Goal: Information Seeking & Learning: Learn about a topic

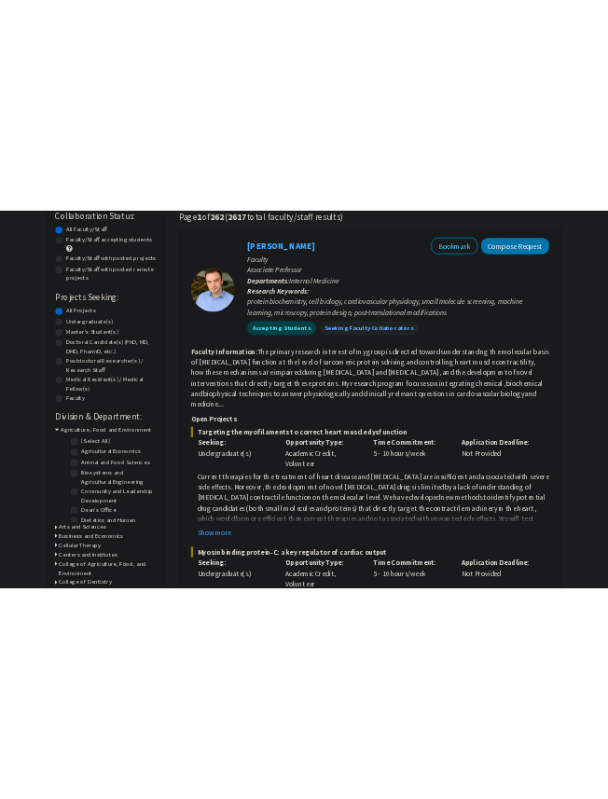
scroll to position [155, 0]
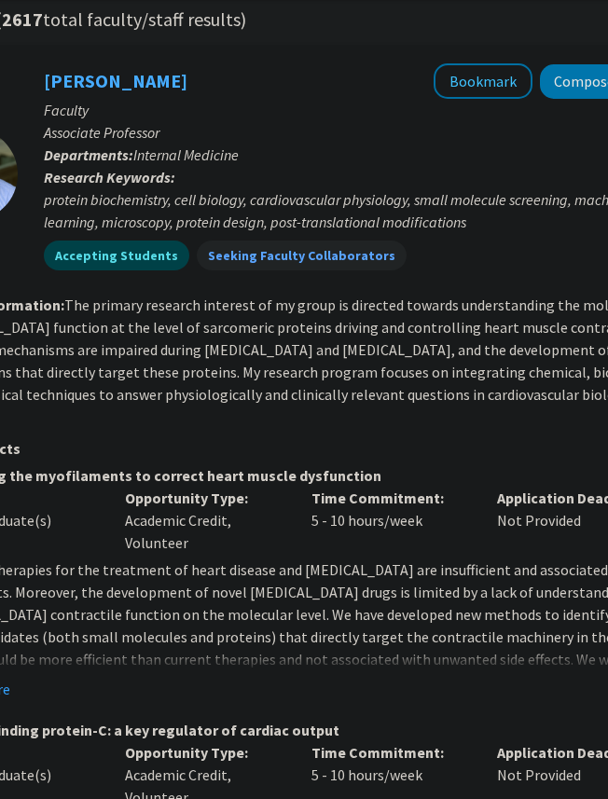
scroll to position [0, 395]
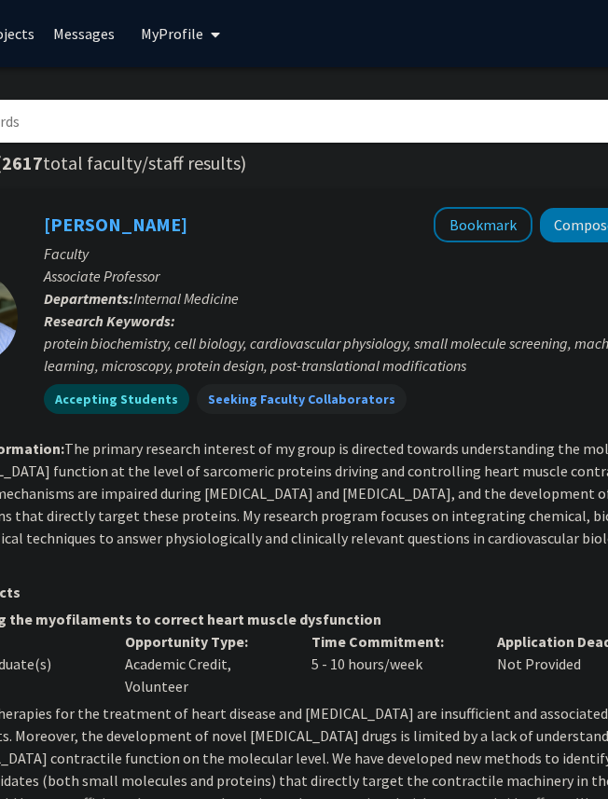
click at [242, 342] on div "protein biochemistry, cell biology, cardiovascular physiology, small molecule s…" at bounding box center [364, 354] width 640 height 45
click at [259, 349] on div "protein biochemistry, cell biology, cardiovascular physiology, small molecule s…" at bounding box center [364, 354] width 640 height 45
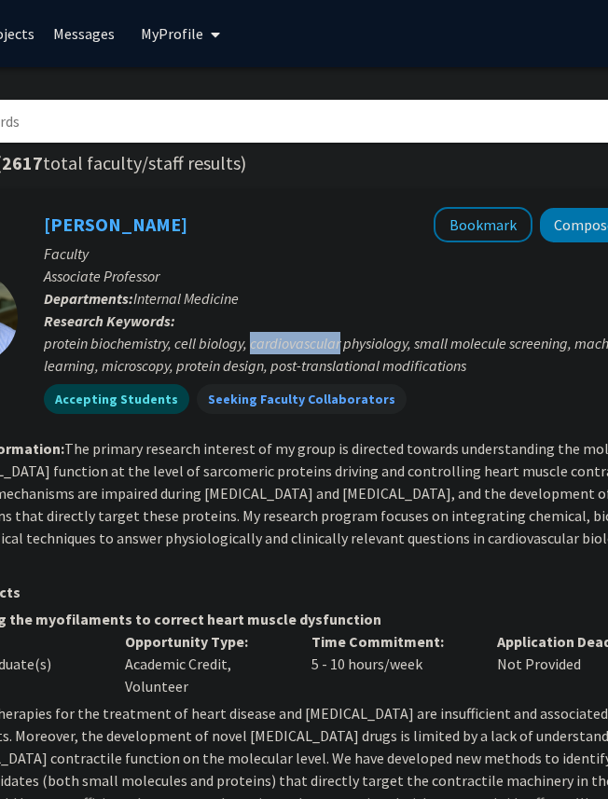
click at [259, 349] on div "protein biochemistry, cell biology, cardiovascular physiology, small molecule s…" at bounding box center [364, 354] width 640 height 45
click at [330, 349] on div "protein biochemistry, cell biology, cardiovascular physiology, small molecule s…" at bounding box center [364, 354] width 640 height 45
drag, startPoint x: 330, startPoint y: 349, endPoint x: 377, endPoint y: 349, distance: 46.6
click at [367, 349] on div "protein biochemistry, cell biology, cardiovascular physiology, small molecule s…" at bounding box center [364, 354] width 640 height 45
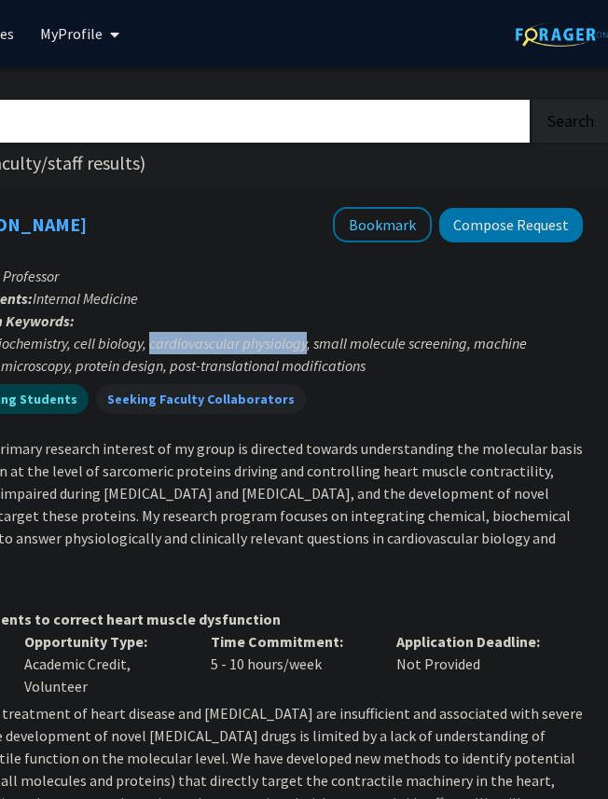
scroll to position [0, 511]
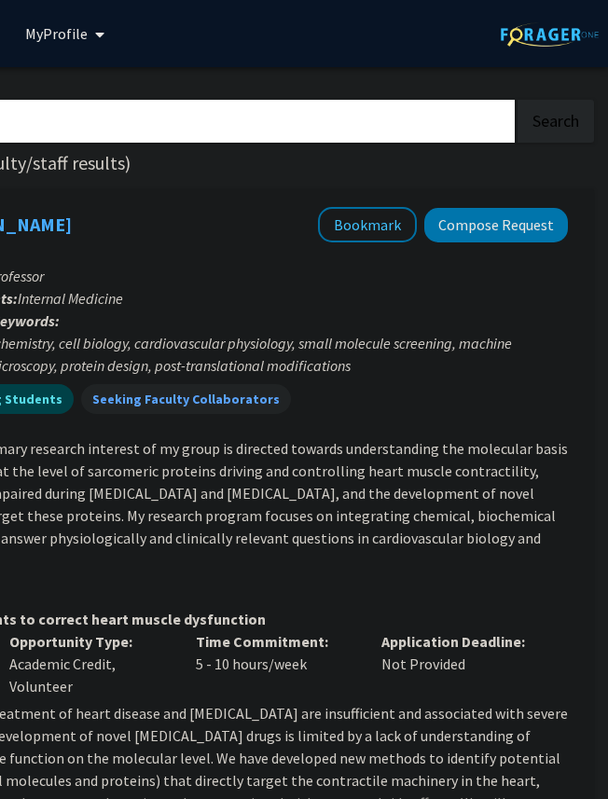
click at [385, 349] on div "protein biochemistry, cell biology, cardiovascular physiology, small molecule s…" at bounding box center [248, 354] width 640 height 45
drag, startPoint x: 377, startPoint y: 349, endPoint x: 467, endPoint y: 341, distance: 90.8
click at [405, 349] on div "protein biochemistry, cell biology, cardiovascular physiology, small molecule s…" at bounding box center [248, 354] width 640 height 45
click at [463, 341] on div "protein biochemistry, cell biology, cardiovascular physiology, small molecule s…" at bounding box center [248, 354] width 640 height 45
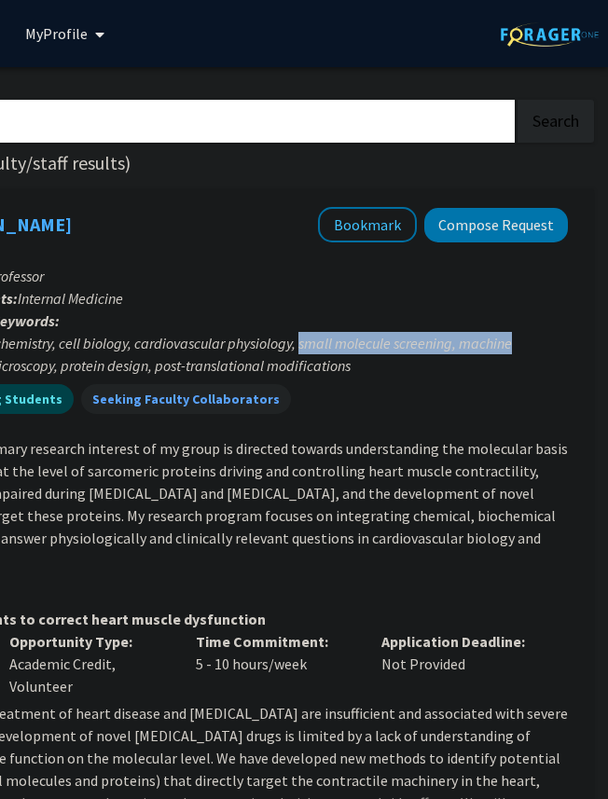
drag, startPoint x: 467, startPoint y: 341, endPoint x: 334, endPoint y: 347, distance: 133.5
click at [335, 347] on div "protein biochemistry, cell biology, cardiovascular physiology, small molecule s…" at bounding box center [248, 354] width 640 height 45
click at [334, 347] on div "protein biochemistry, cell biology, cardiovascular physiology, small molecule s…" at bounding box center [248, 354] width 640 height 45
drag, startPoint x: 334, startPoint y: 347, endPoint x: 467, endPoint y: 347, distance: 133.4
click at [467, 347] on div "protein biochemistry, cell biology, cardiovascular physiology, small molecule s…" at bounding box center [248, 354] width 640 height 45
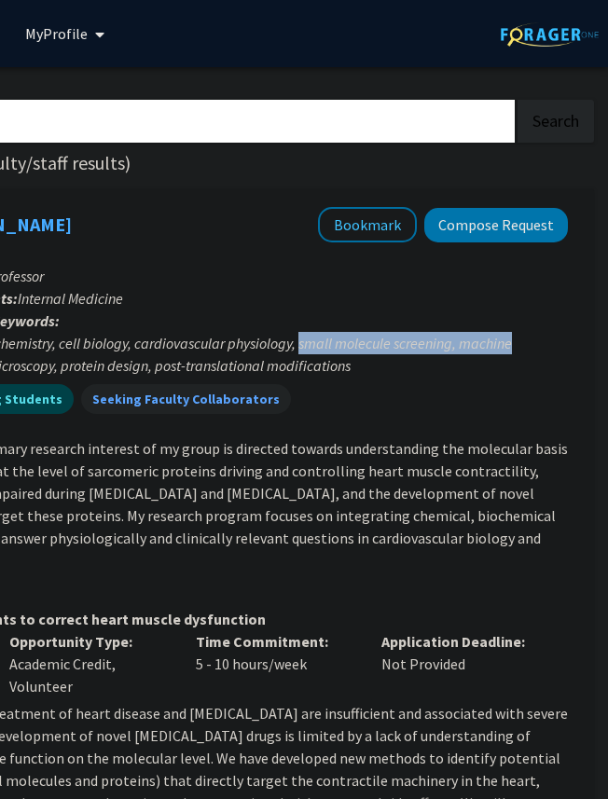
click at [467, 347] on div "protein biochemistry, cell biology, cardiovascular physiology, small molecule s…" at bounding box center [248, 354] width 640 height 45
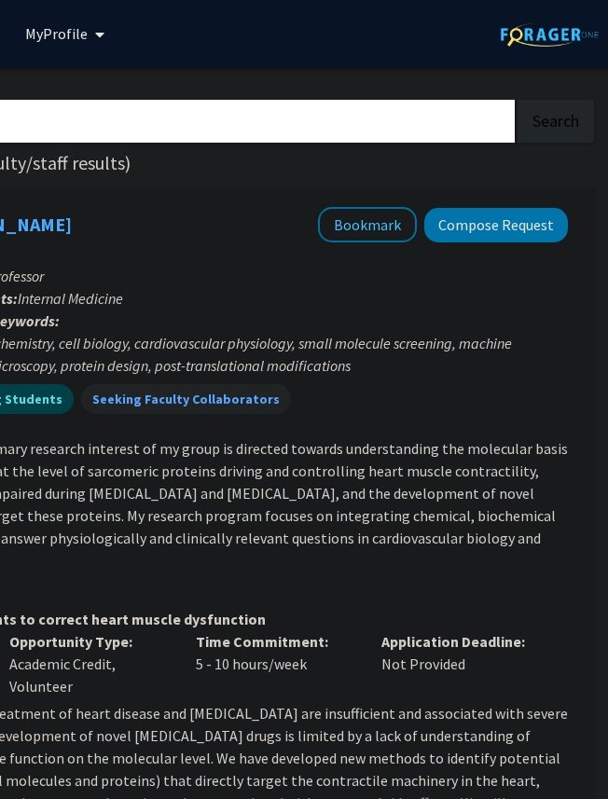
click at [441, 342] on div "protein biochemistry, cell biology, cardiovascular physiology, small molecule s…" at bounding box center [248, 354] width 640 height 45
drag, startPoint x: 441, startPoint y: 342, endPoint x: 309, endPoint y: 342, distance: 132.5
click at [309, 342] on div "protein biochemistry, cell biology, cardiovascular physiology, small molecule s…" at bounding box center [248, 354] width 640 height 45
drag, startPoint x: 309, startPoint y: 342, endPoint x: 276, endPoint y: 342, distance: 32.6
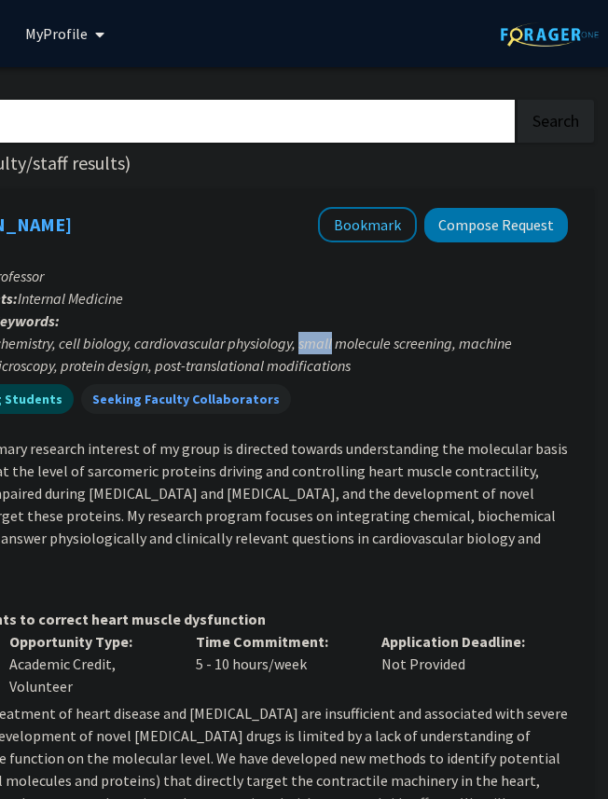
click at [282, 342] on div "protein biochemistry, cell biology, cardiovascular physiology, small molecule s…" at bounding box center [248, 354] width 640 height 45
click at [276, 342] on div "protein biochemistry, cell biology, cardiovascular physiology, small molecule s…" at bounding box center [248, 354] width 640 height 45
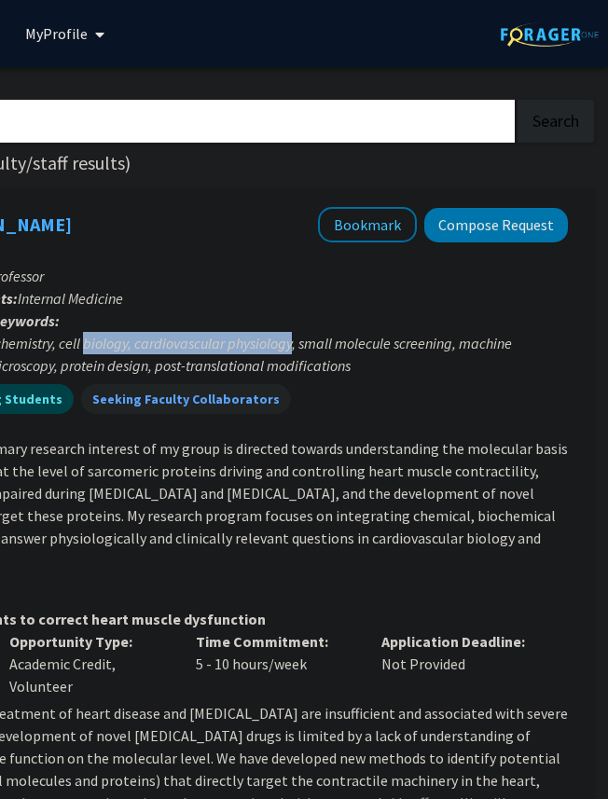
drag, startPoint x: 276, startPoint y: 342, endPoint x: 76, endPoint y: 351, distance: 200.7
click at [76, 352] on div "protein biochemistry, cell biology, cardiovascular physiology, small molecule s…" at bounding box center [248, 354] width 640 height 45
click at [76, 351] on div "protein biochemistry, cell biology, cardiovascular physiology, small molecule s…" at bounding box center [248, 354] width 640 height 45
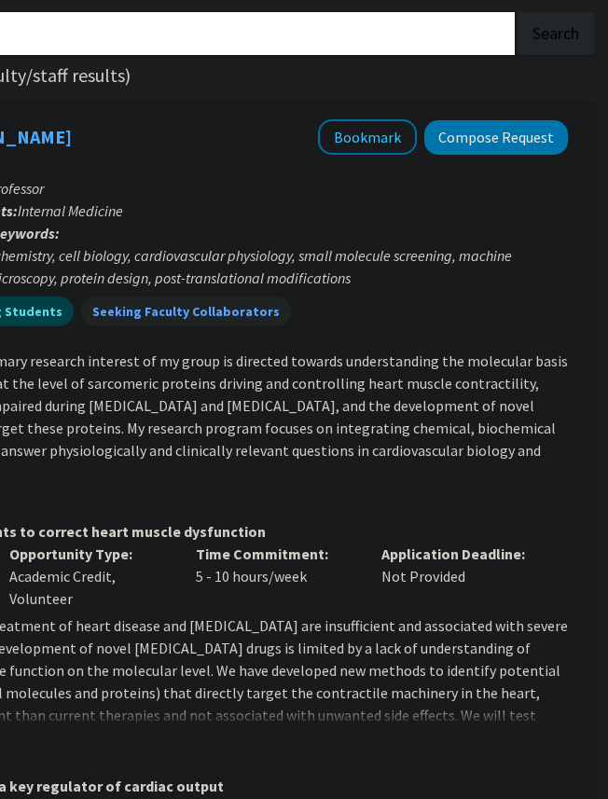
click at [225, 355] on fg-read-more "The primary research interest of my group is directed towards understanding the…" at bounding box center [188, 417] width 759 height 131
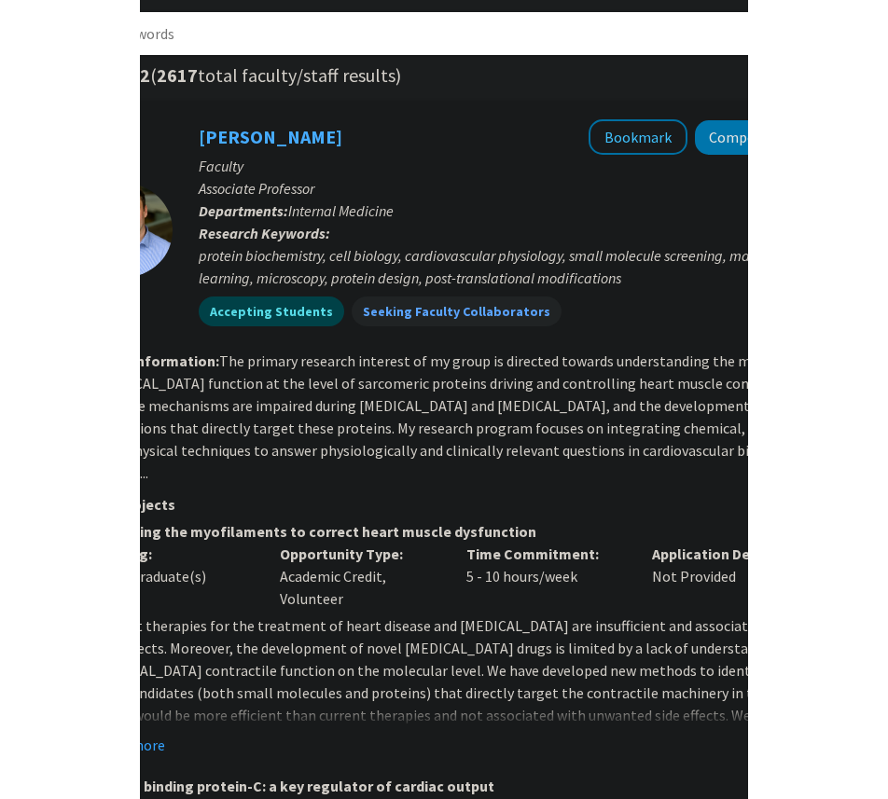
scroll to position [88, 194]
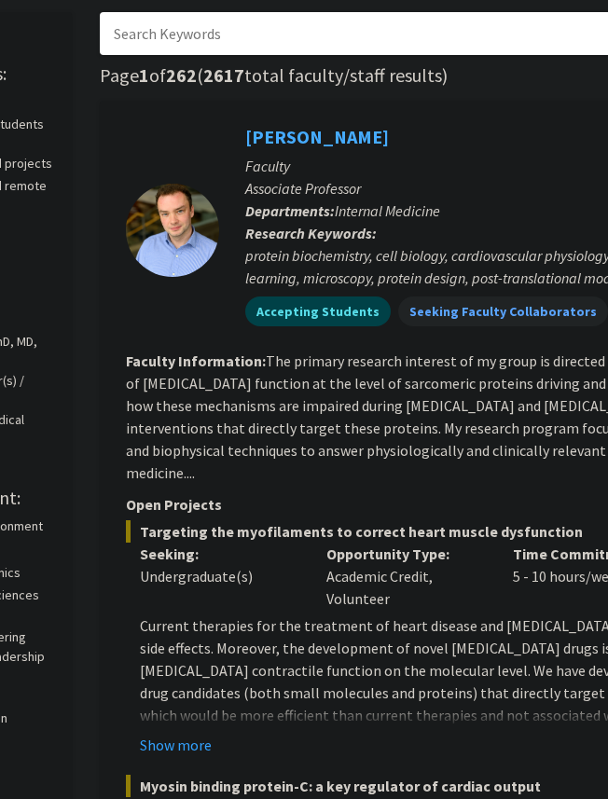
click at [225, 355] on b "Faculty Information:" at bounding box center [196, 361] width 140 height 19
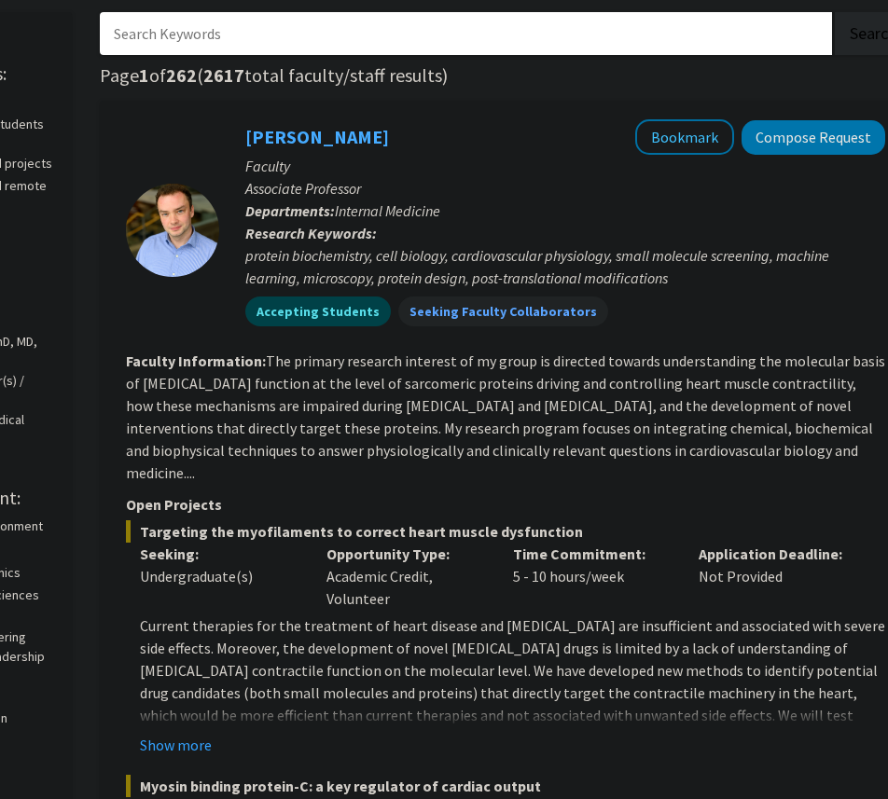
click at [576, 493] on p "Open Projects" at bounding box center [505, 504] width 759 height 22
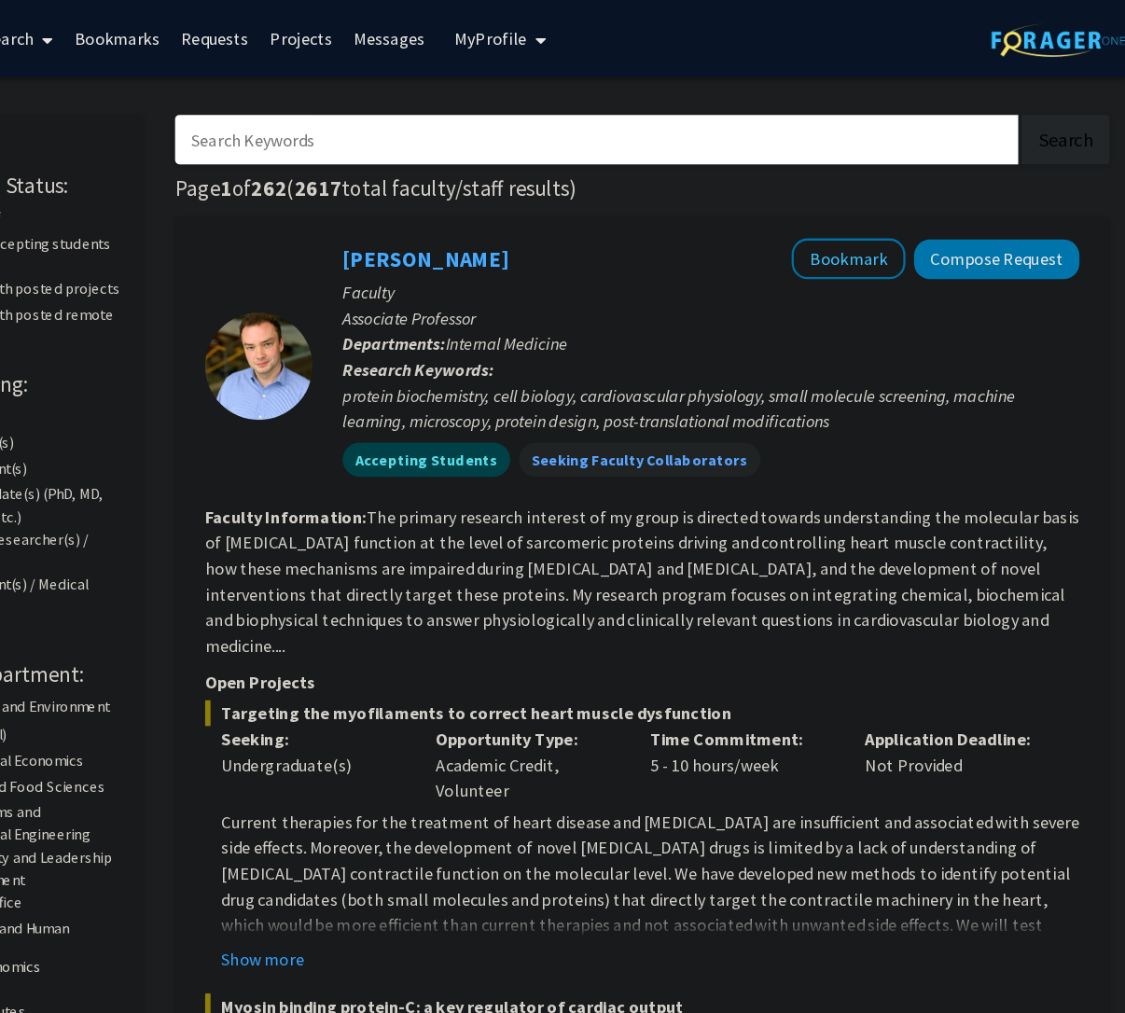
scroll to position [0, 0]
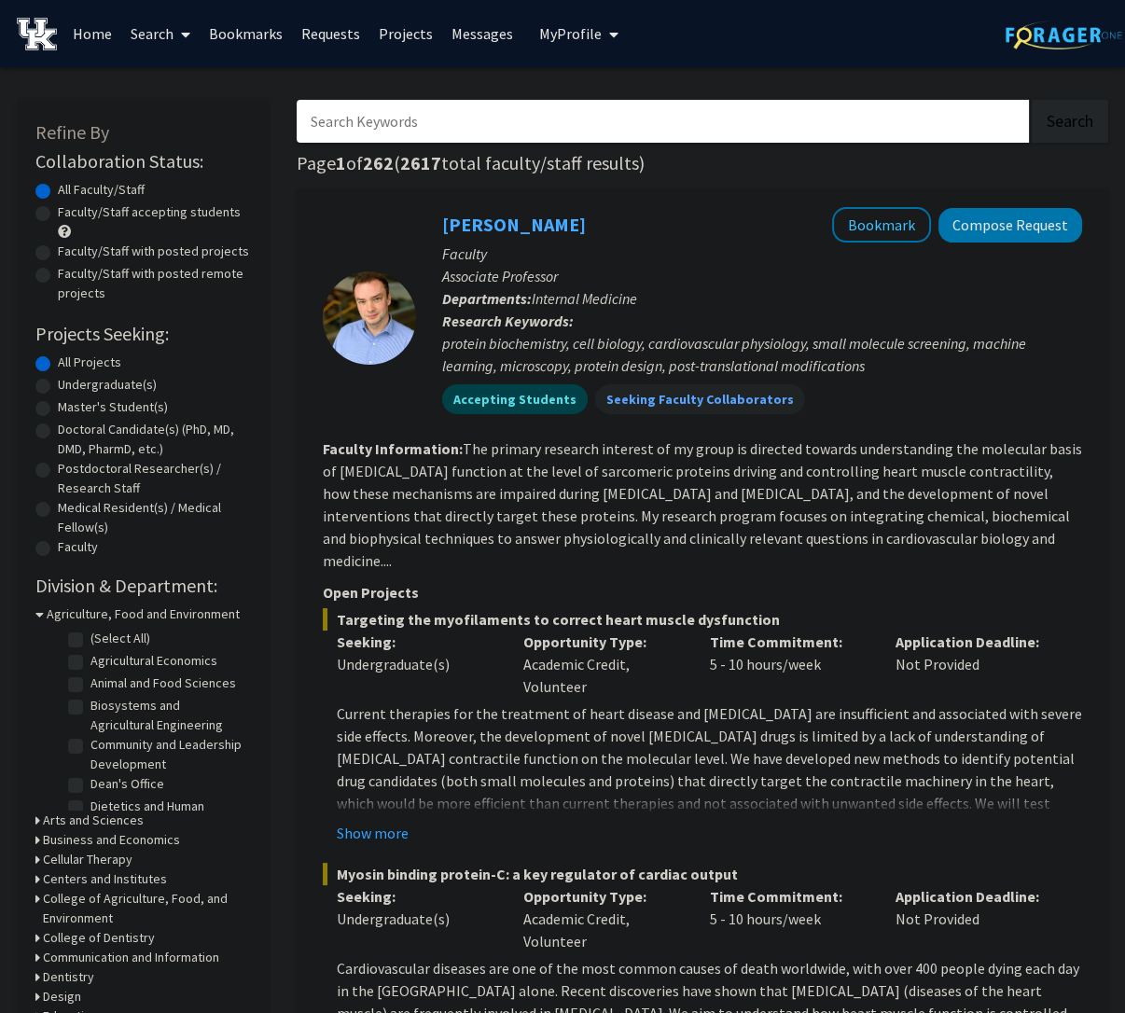
click at [723, 631] on p "Time Commitment:" at bounding box center [789, 642] width 159 height 22
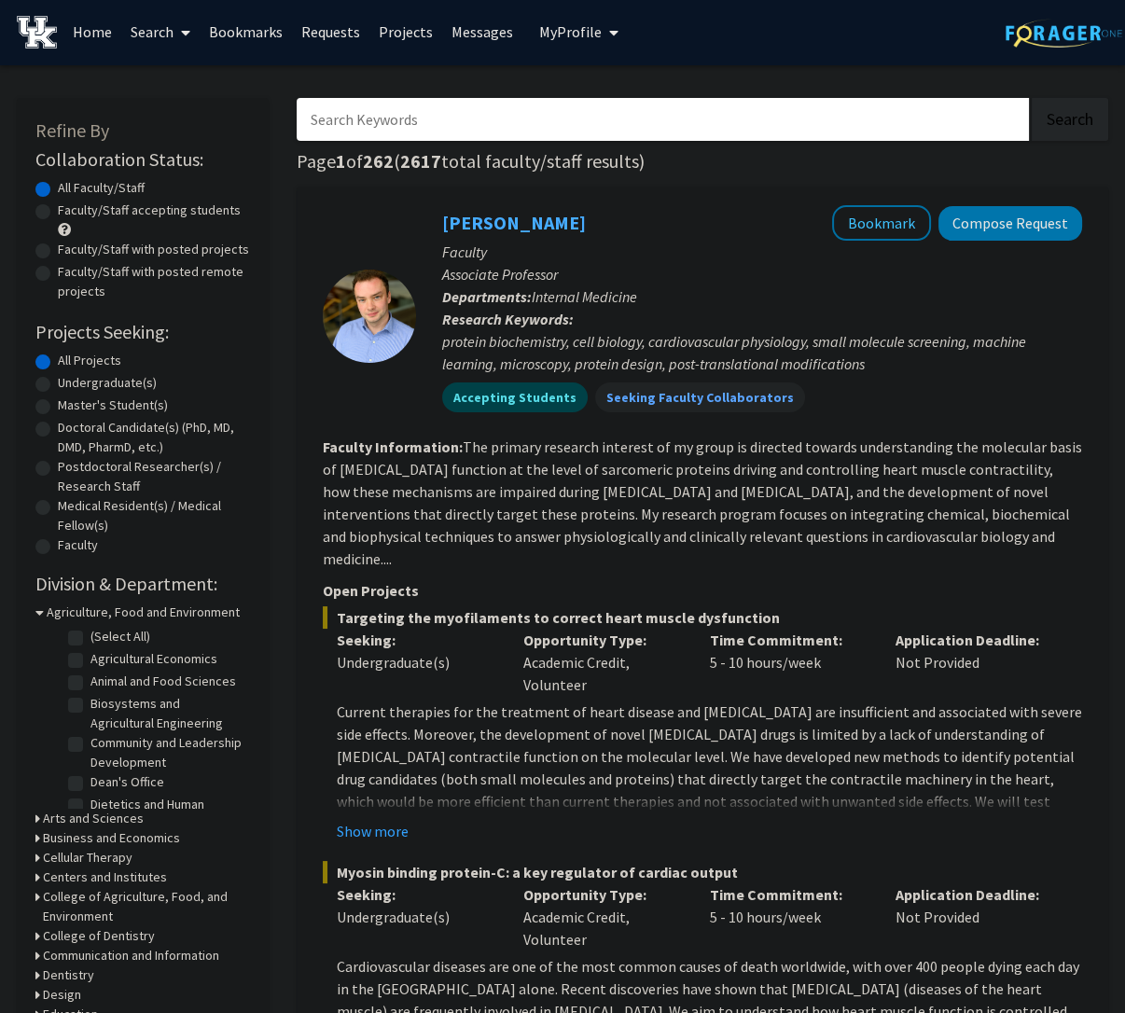
click at [395, 31] on link "Projects" at bounding box center [405, 31] width 73 height 65
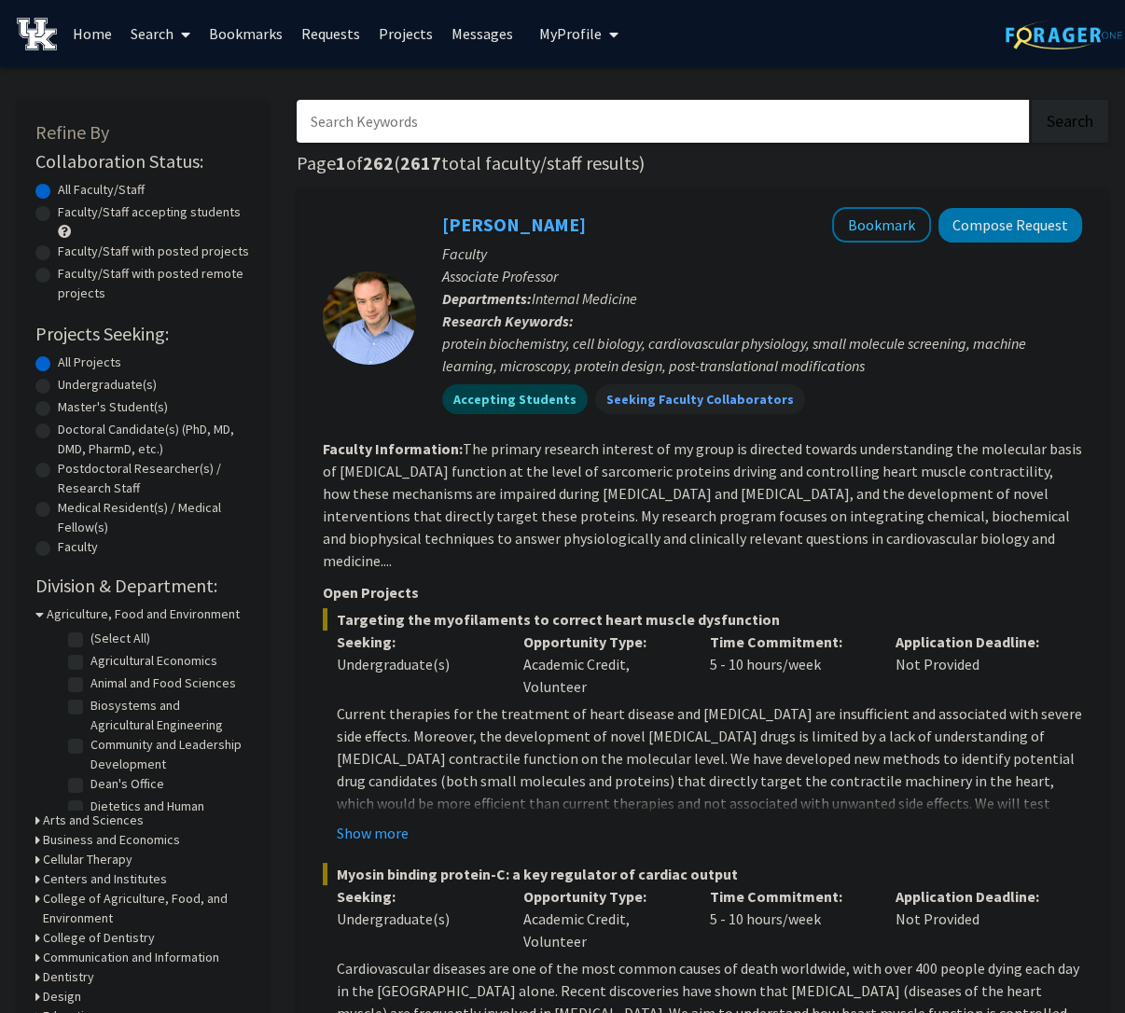
click at [182, 32] on span at bounding box center [181, 34] width 17 height 65
click at [181, 94] on span "Faculty/Staff" at bounding box center [189, 85] width 137 height 37
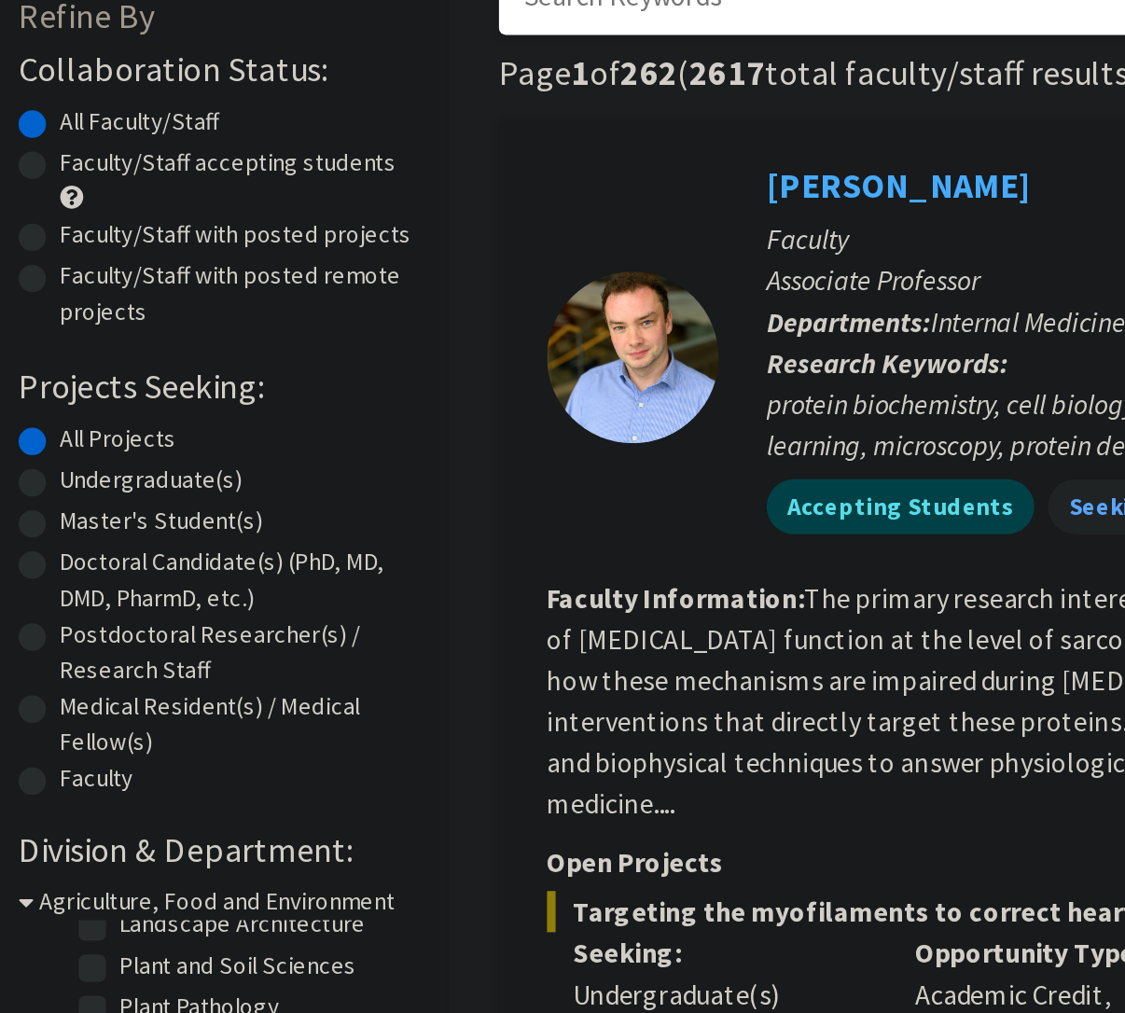
click at [63, 367] on label "All Projects" at bounding box center [89, 363] width 63 height 20
click at [63, 365] on input "All Projects" at bounding box center [64, 359] width 12 height 12
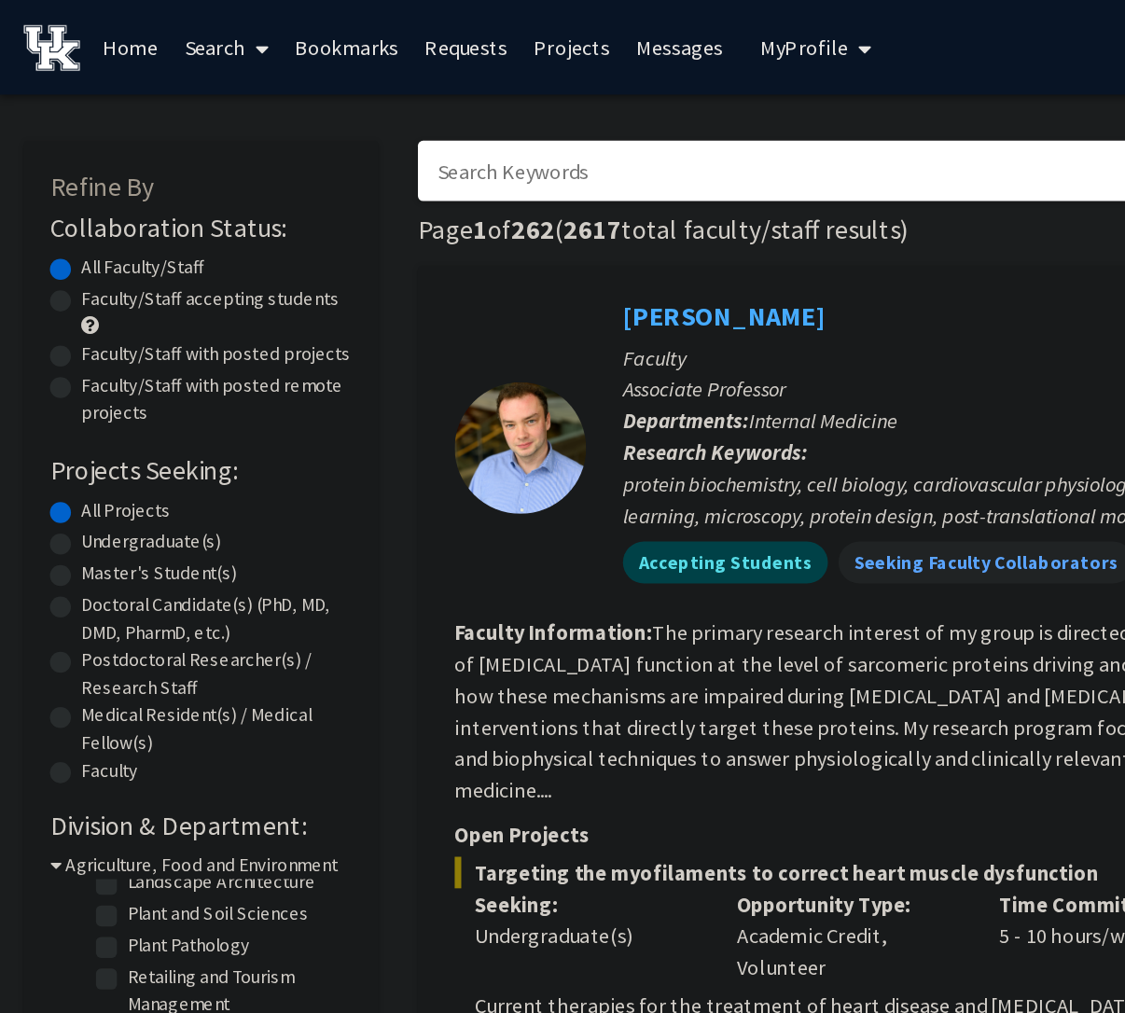
click at [86, 385] on label "Undergraduate(s)" at bounding box center [107, 385] width 99 height 20
click at [70, 385] on input "Undergraduate(s)" at bounding box center [64, 381] width 12 height 12
radio input "true"
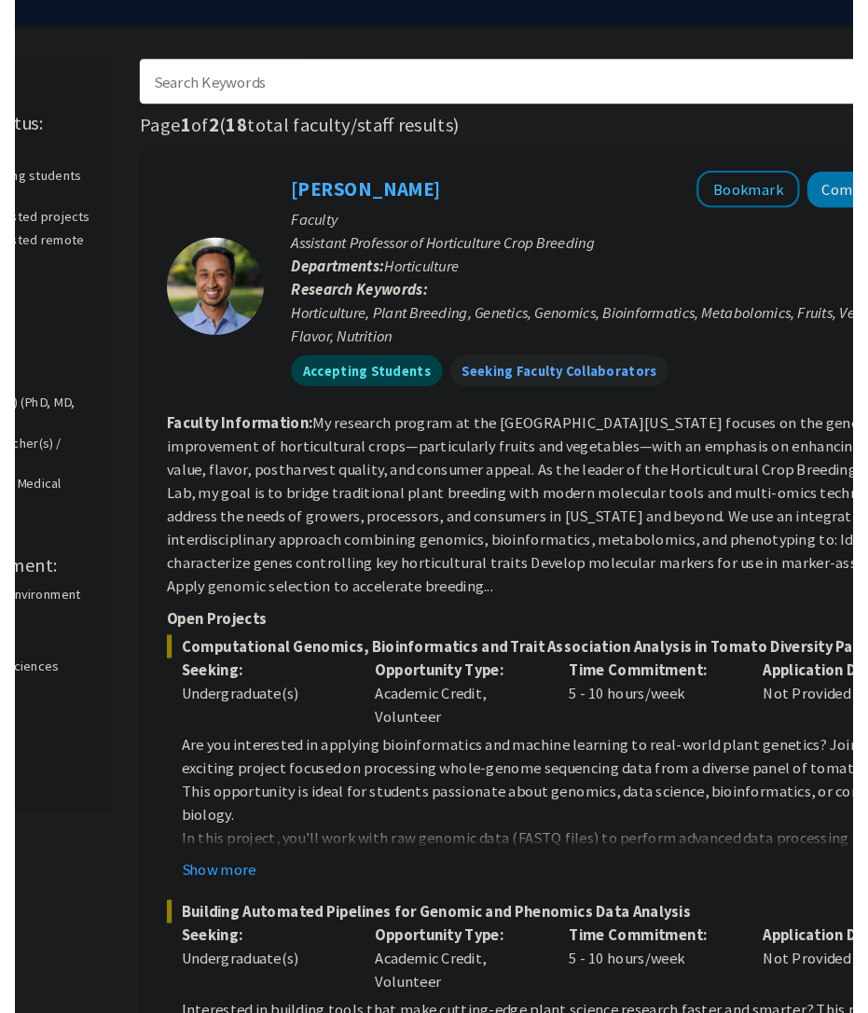
scroll to position [43, 227]
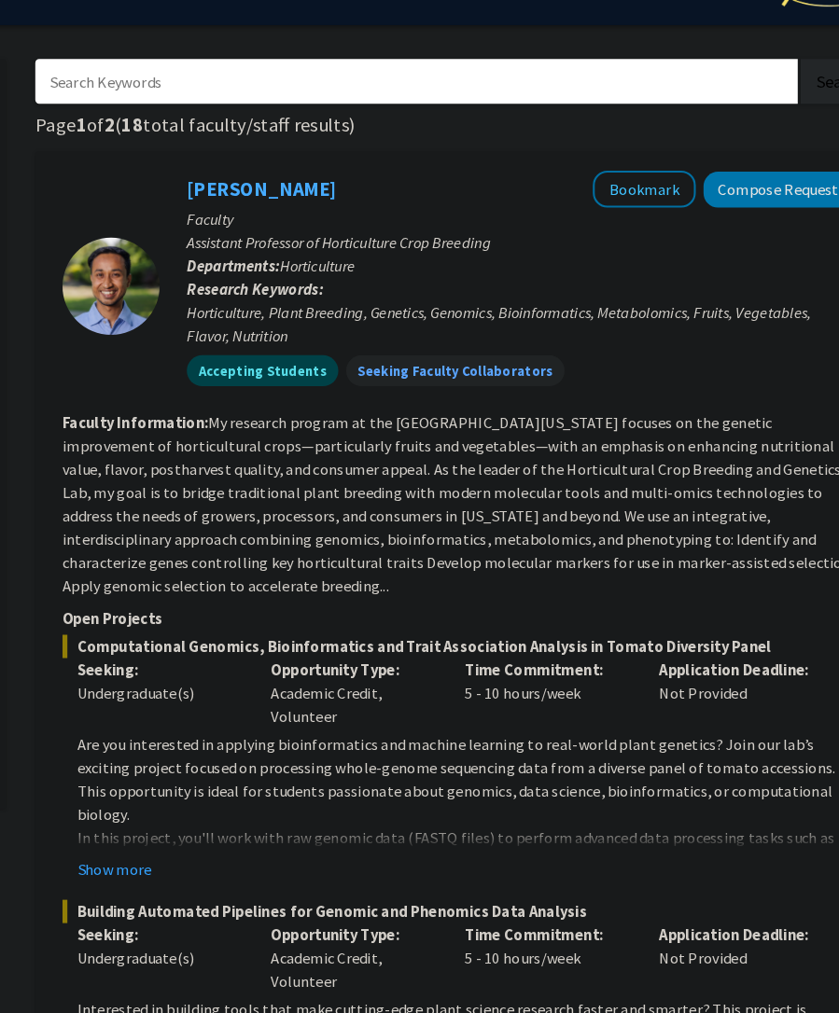
click at [673, 464] on section "Faculty Information: My research program at the [GEOGRAPHIC_DATA][US_STATE] foc…" at bounding box center [472, 484] width 759 height 179
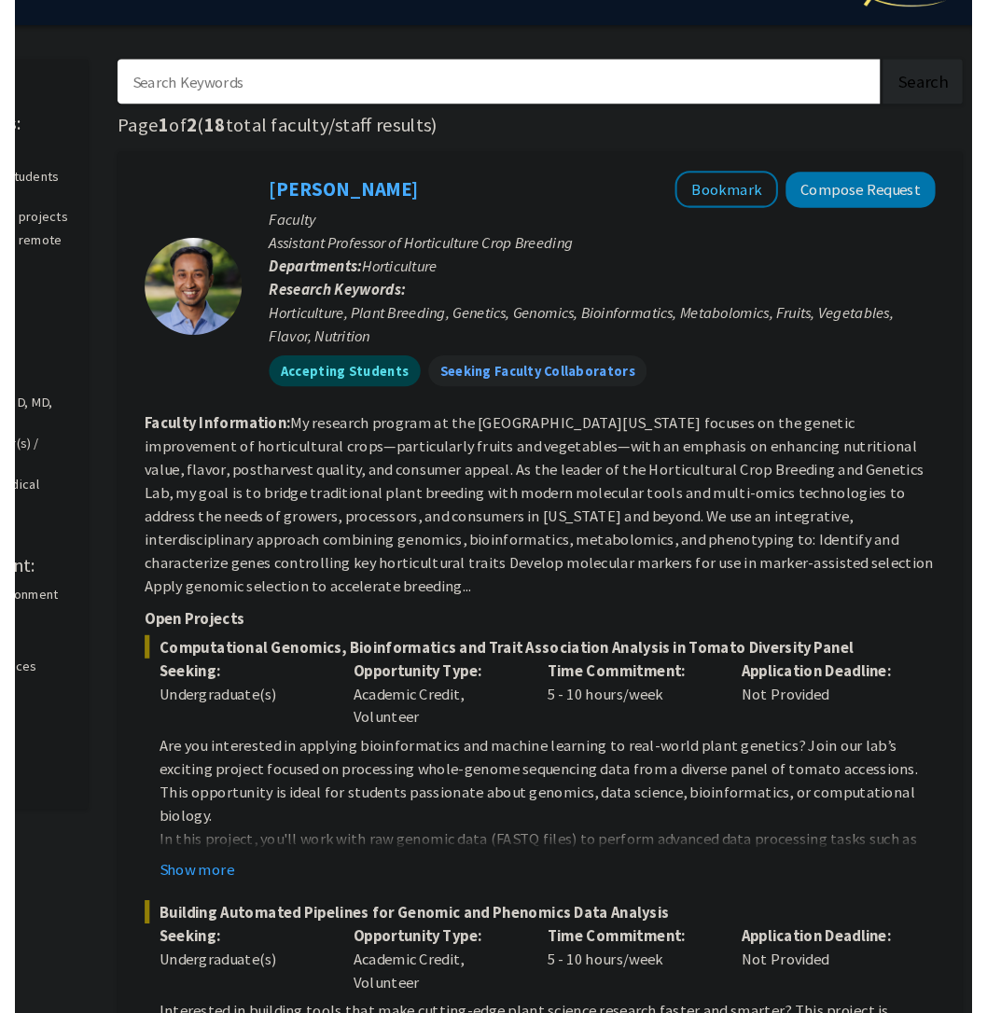
scroll to position [43, 132]
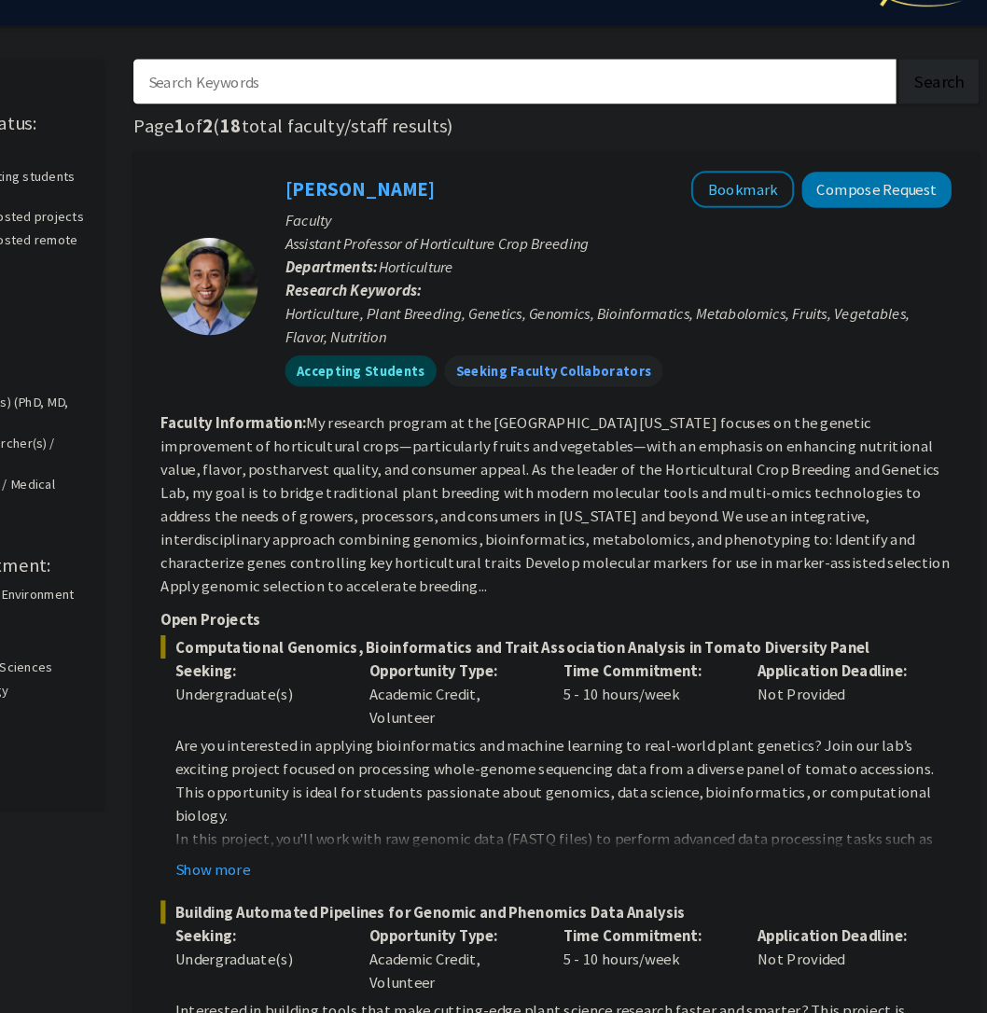
click at [381, 526] on fg-read-more "My research program at the [GEOGRAPHIC_DATA][US_STATE] focuses on the genetic i…" at bounding box center [565, 483] width 757 height 175
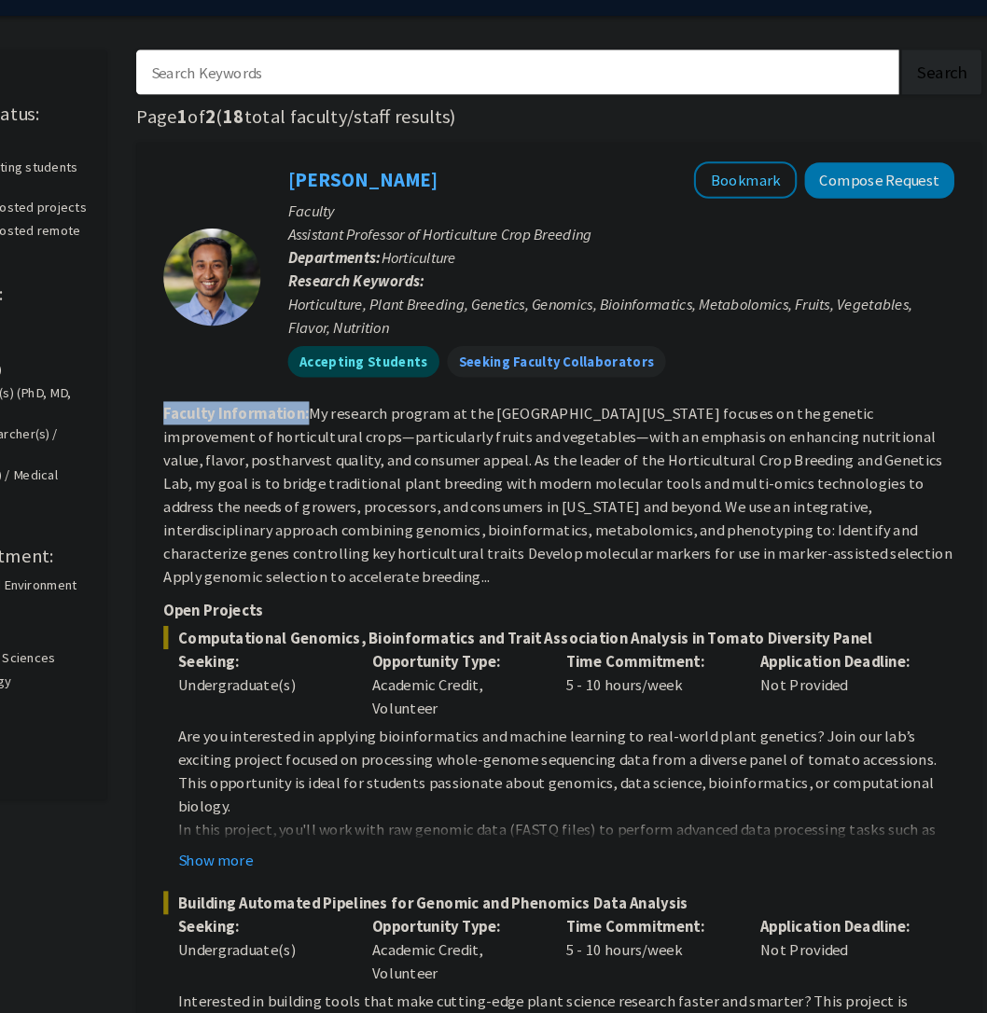
click at [378, 535] on fg-read-more "My research program at the [GEOGRAPHIC_DATA][US_STATE] focuses on the genetic i…" at bounding box center [565, 483] width 757 height 175
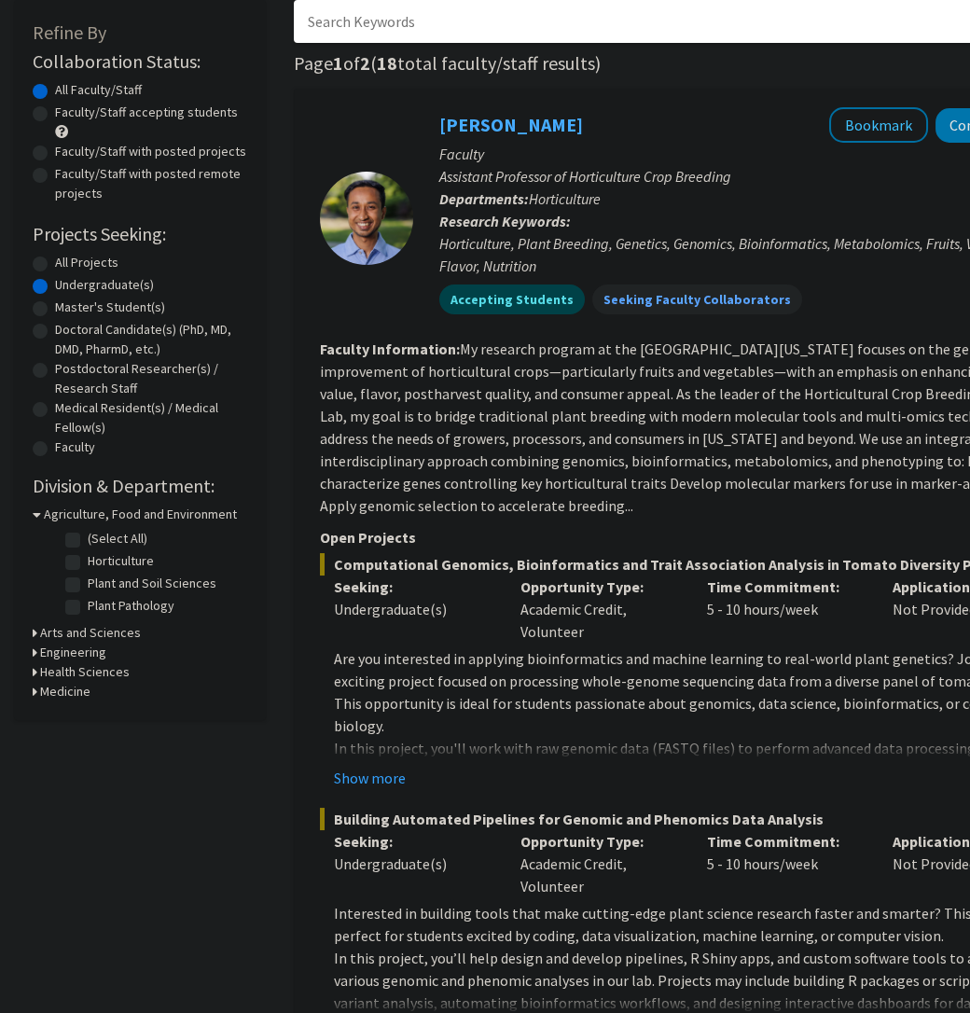
scroll to position [0, 0]
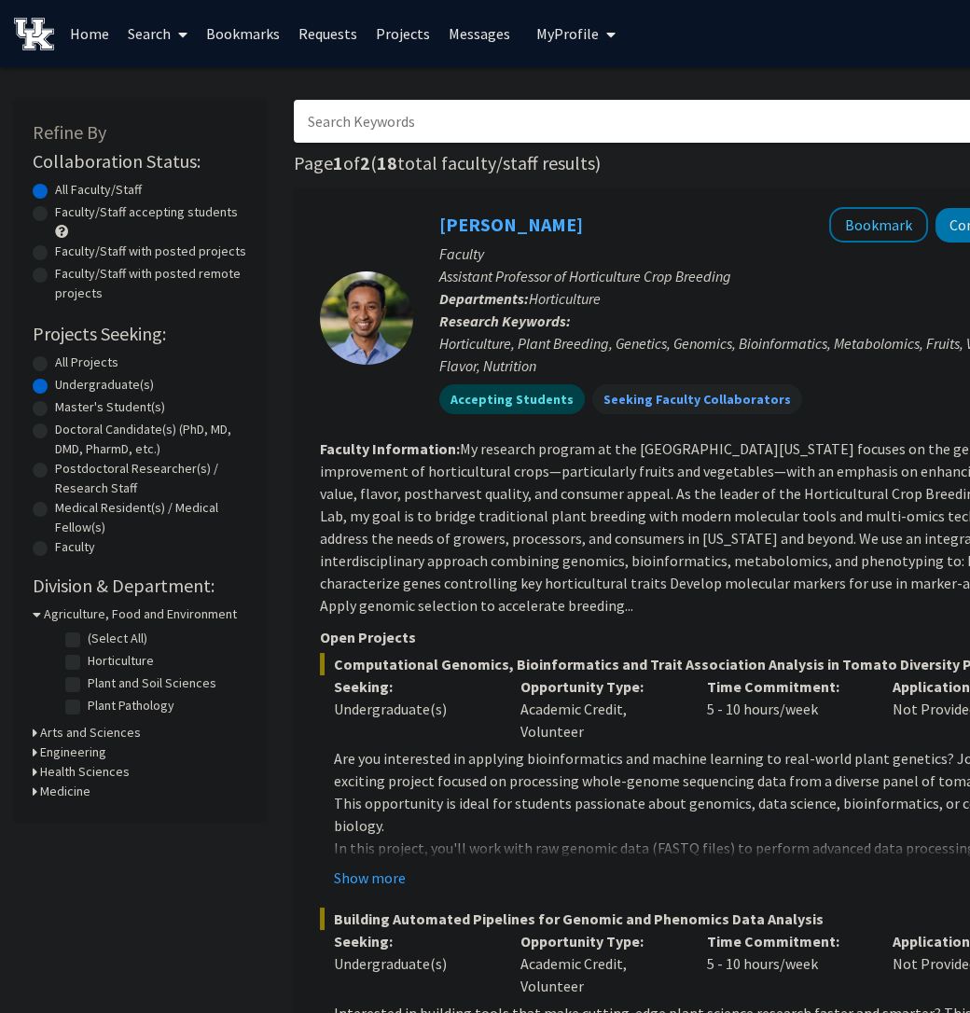
click at [634, 121] on input "Search Keywords" at bounding box center [660, 121] width 732 height 43
click at [117, 362] on label "All Projects" at bounding box center [86, 363] width 63 height 20
click at [67, 362] on input "All Projects" at bounding box center [61, 359] width 12 height 12
radio input "true"
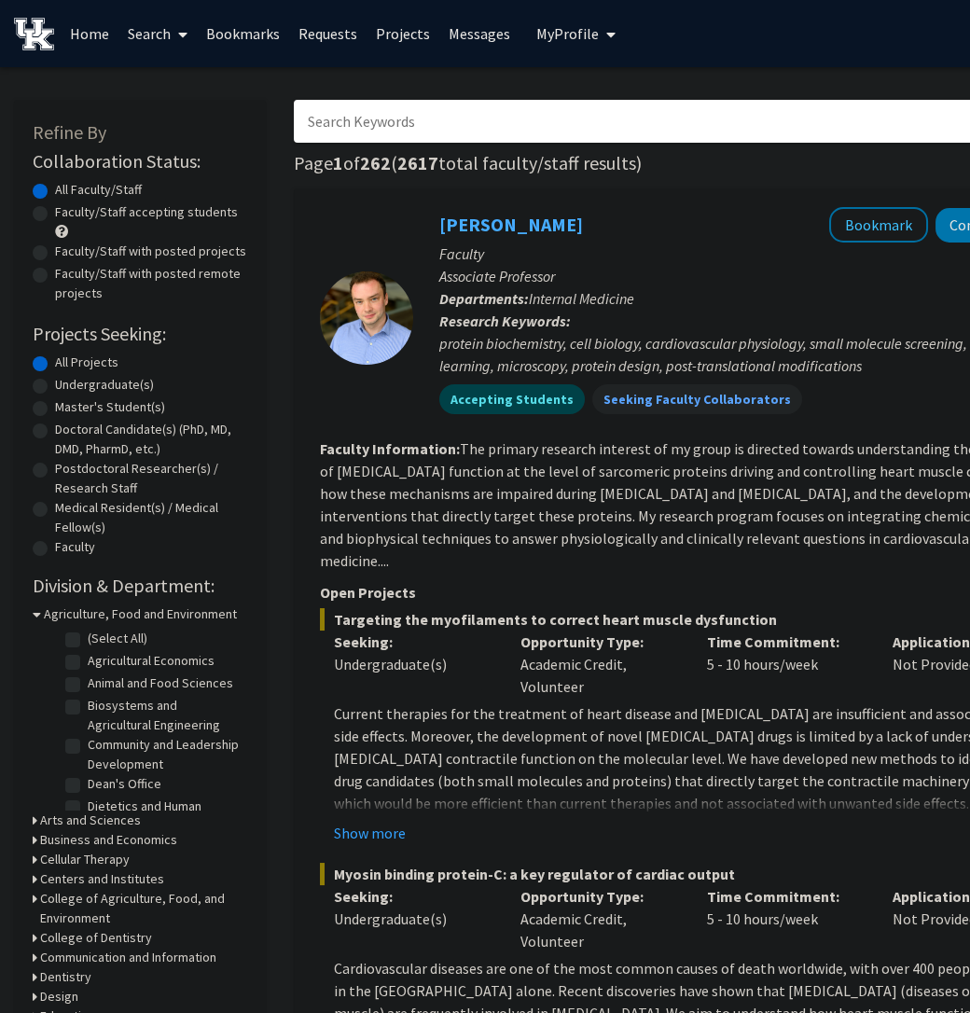
click at [439, 130] on input "Search Keywords" at bounding box center [660, 121] width 732 height 43
type input "[PERSON_NAME]"
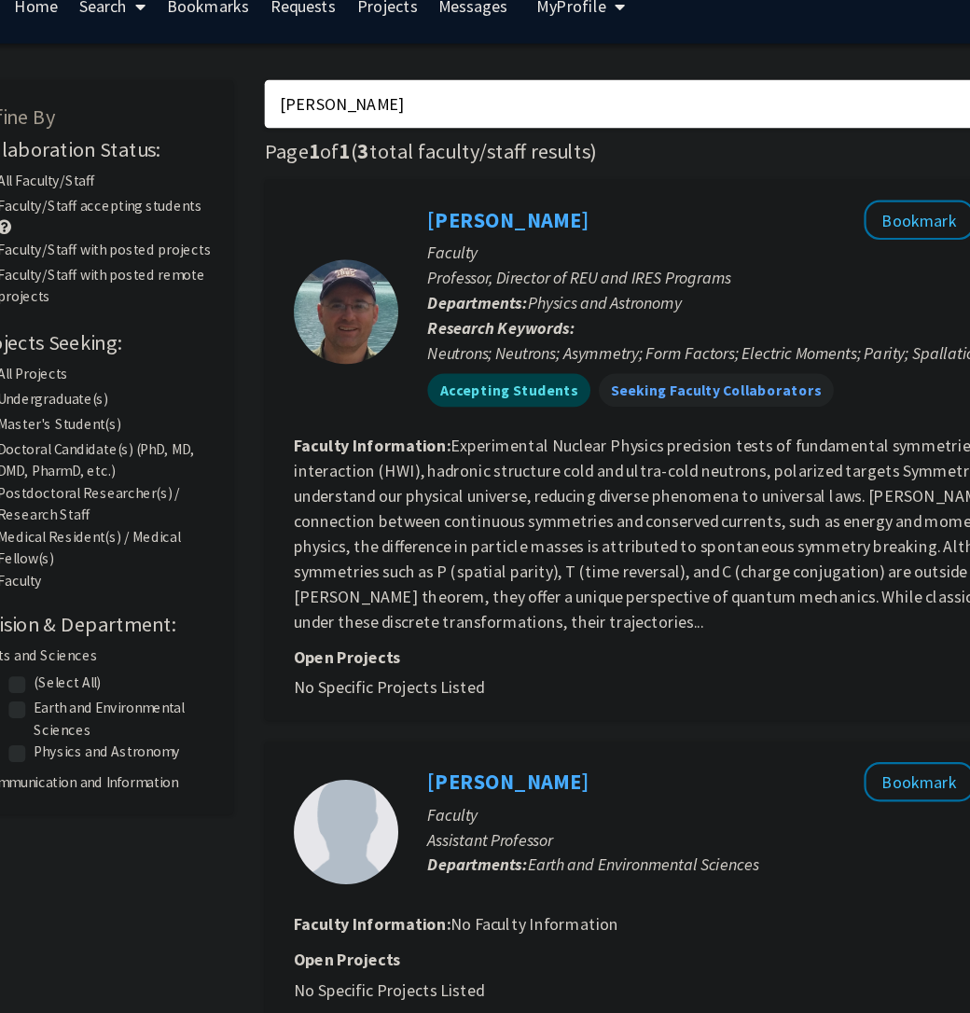
scroll to position [0, 148]
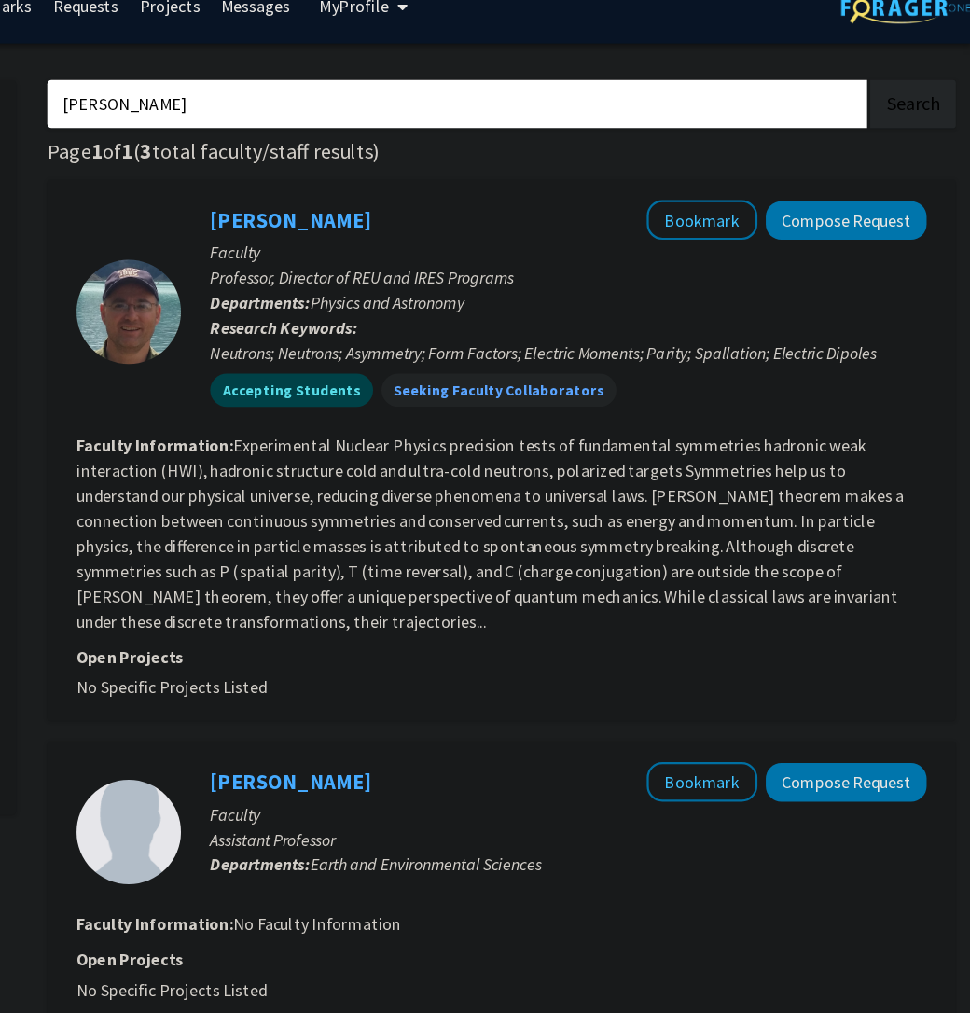
click at [614, 438] on section "Faculty Information: Experimental Nuclear Physics precision tests of fundamenta…" at bounding box center [551, 504] width 759 height 179
click at [614, 507] on fg-read-more "Experimental Nuclear Physics precision tests of fundamental symmetries hadronic…" at bounding box center [541, 504] width 739 height 175
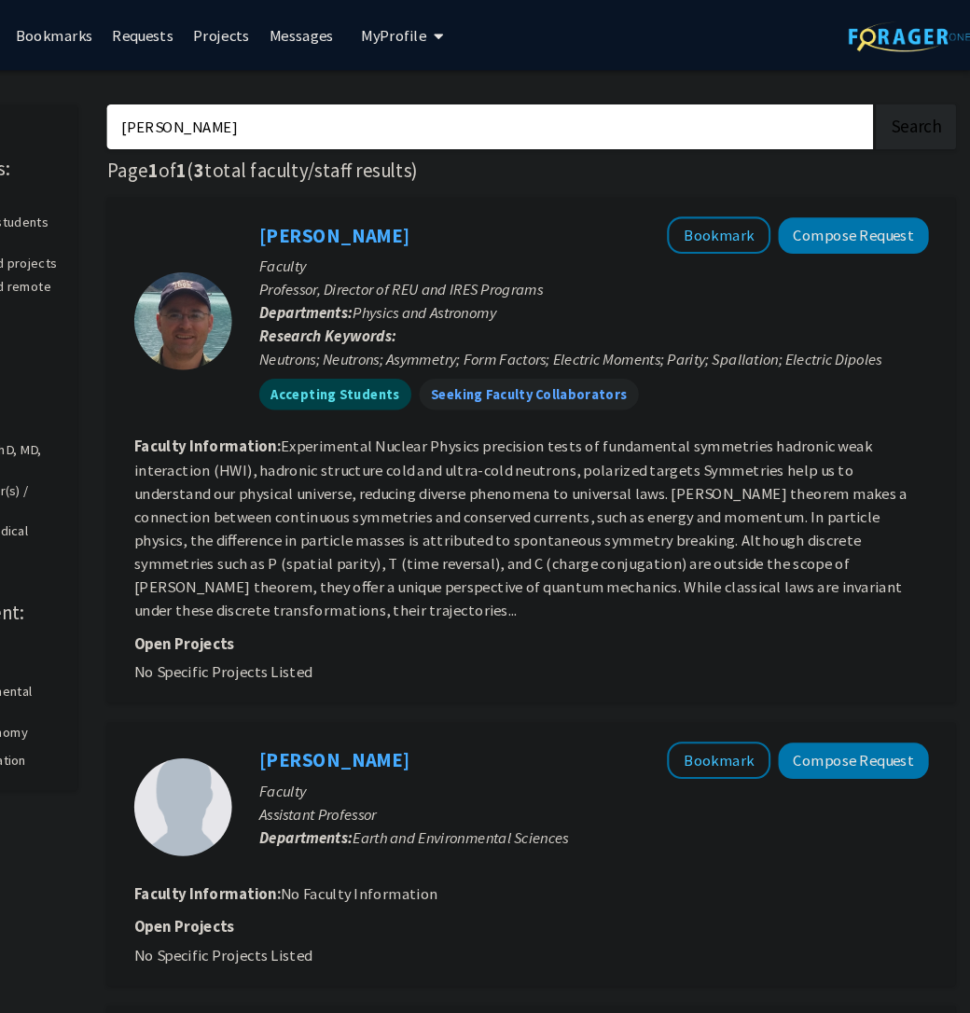
click at [843, 548] on section "Faculty Information: Experimental Nuclear Physics precision tests of fundamenta…" at bounding box center [551, 504] width 759 height 179
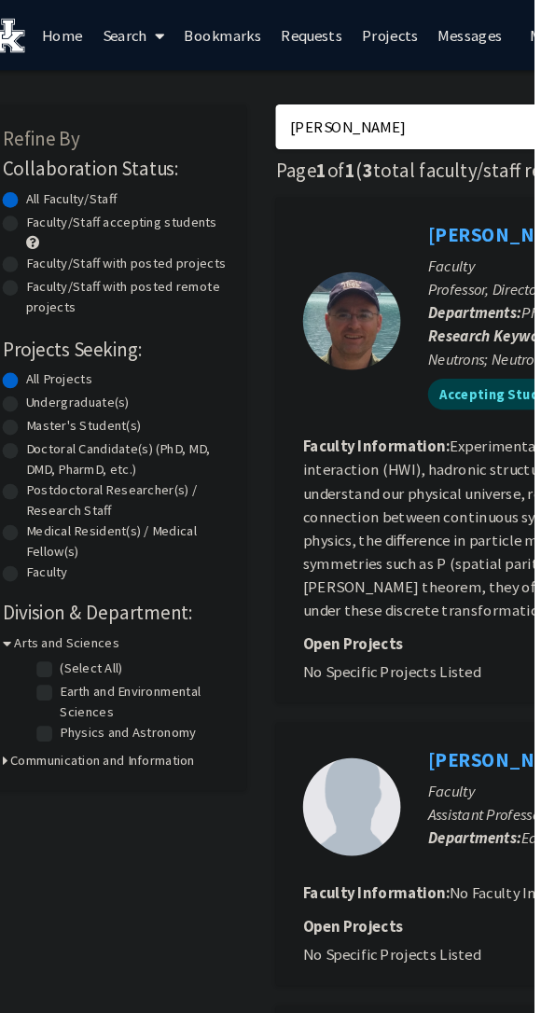
scroll to position [0, 12]
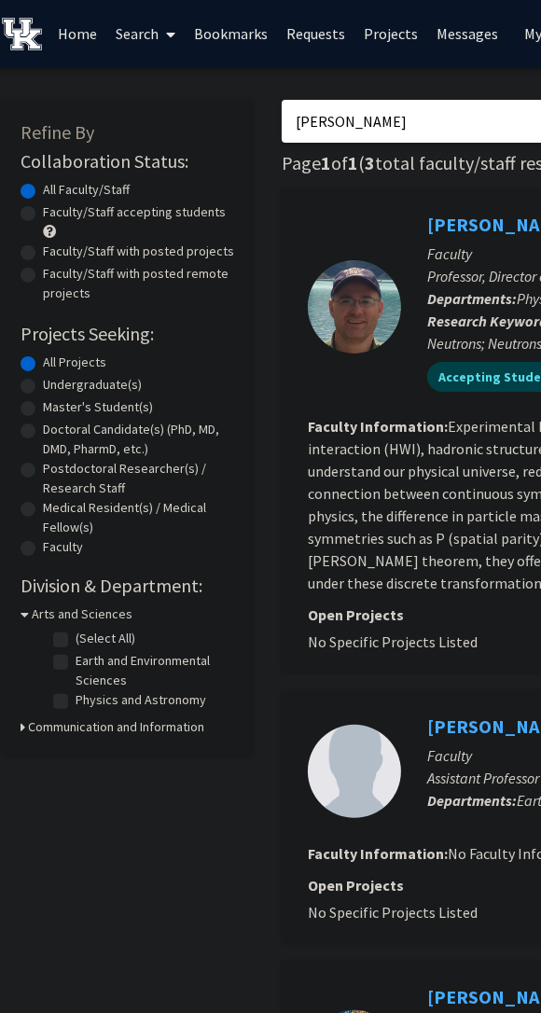
type input "engineerging"
type input "engineer"
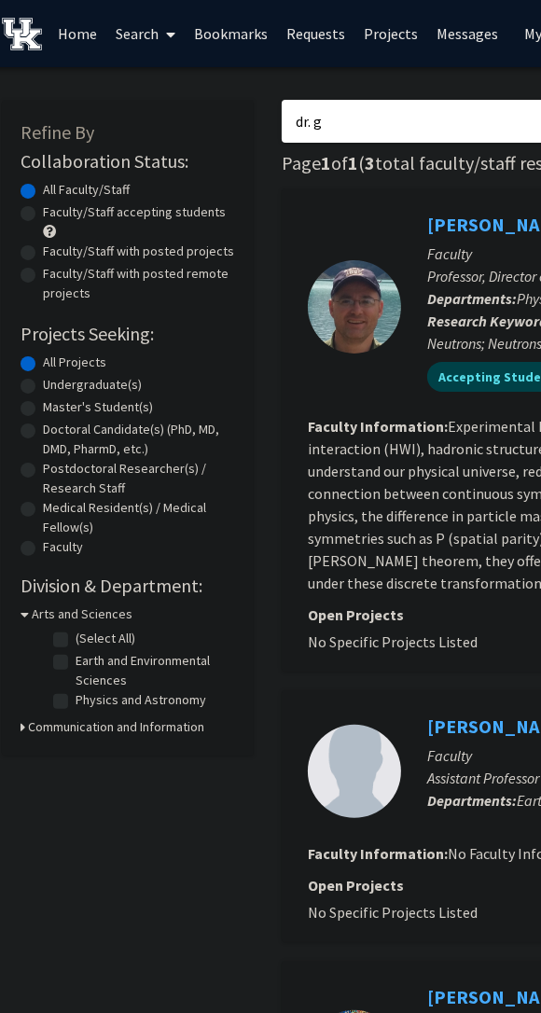
type input "dr."
type input "[PERSON_NAME]"
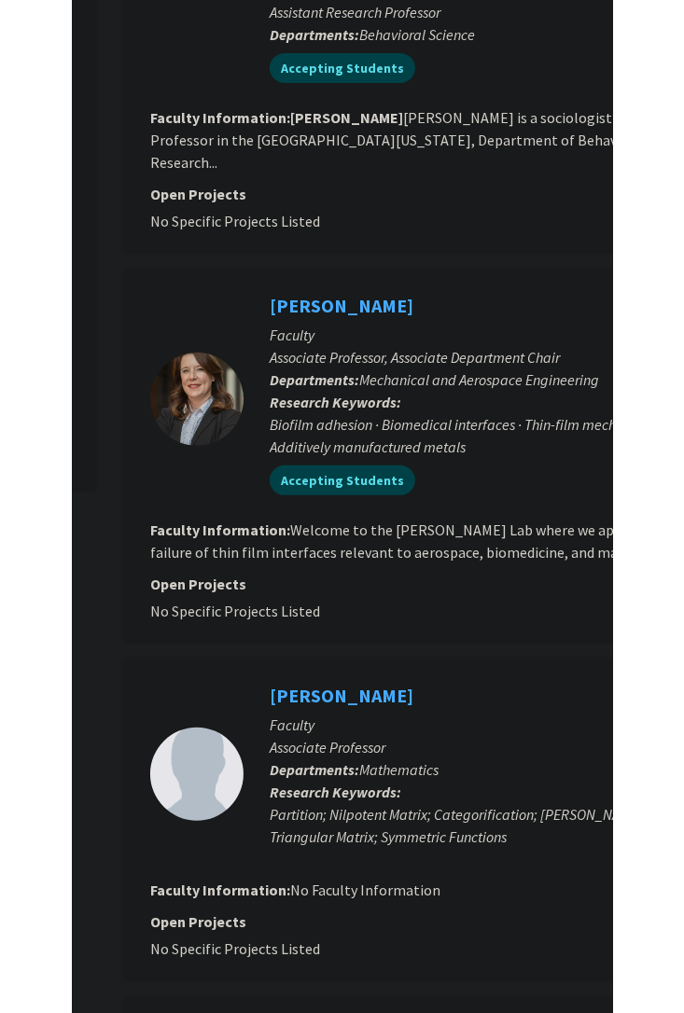
scroll to position [427, 242]
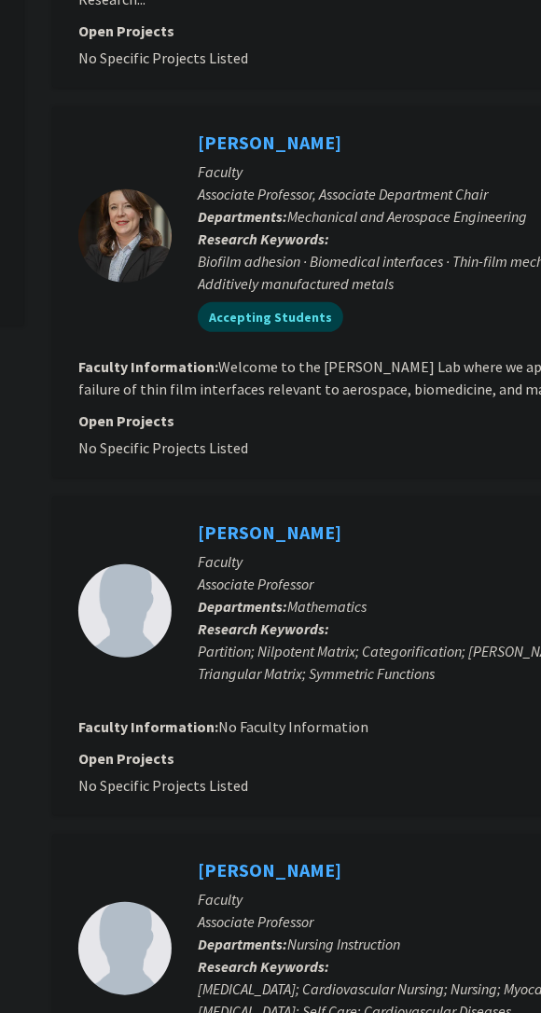
click at [455, 369] on fg-read-more "Welcome to the [PERSON_NAME] Lab where we apply experimental mechanics to under…" at bounding box center [446, 377] width 737 height 41
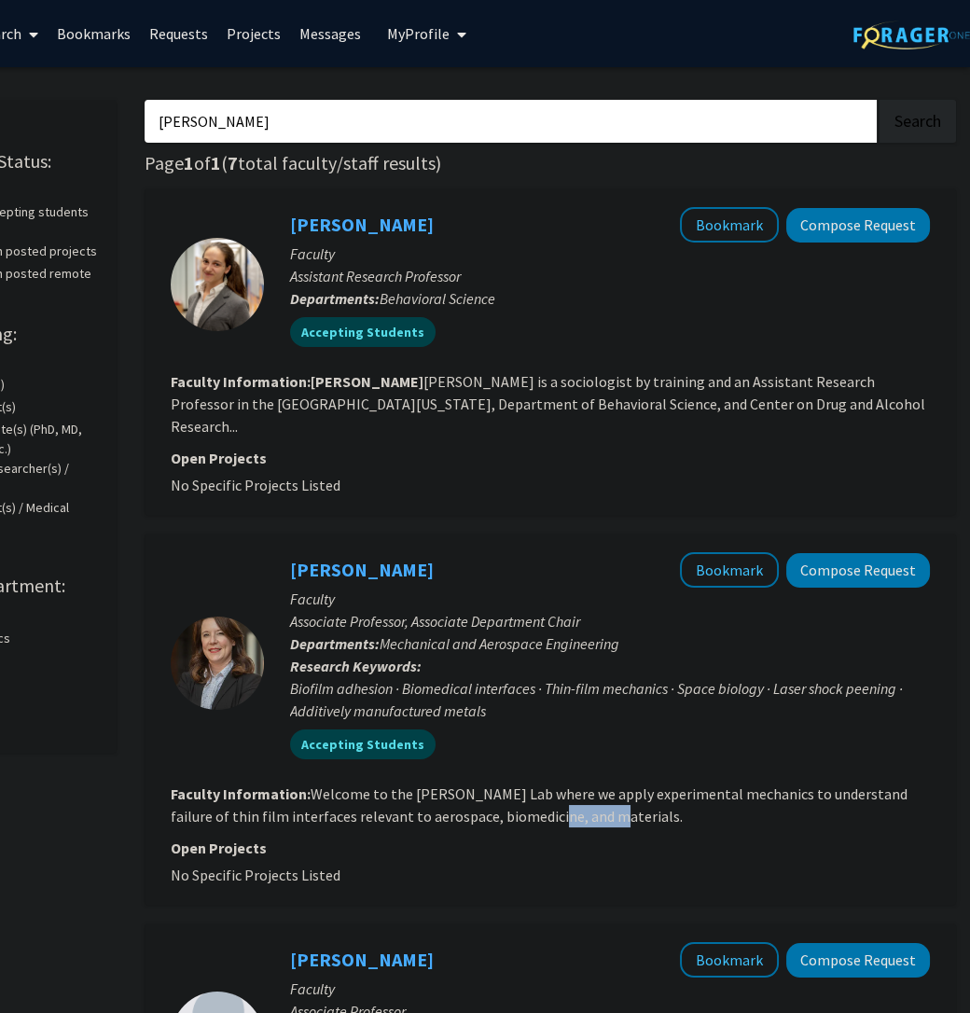
scroll to position [0, 148]
click at [769, 632] on p "Departments: Mechanical and Aerospace Engineering" at bounding box center [611, 643] width 640 height 22
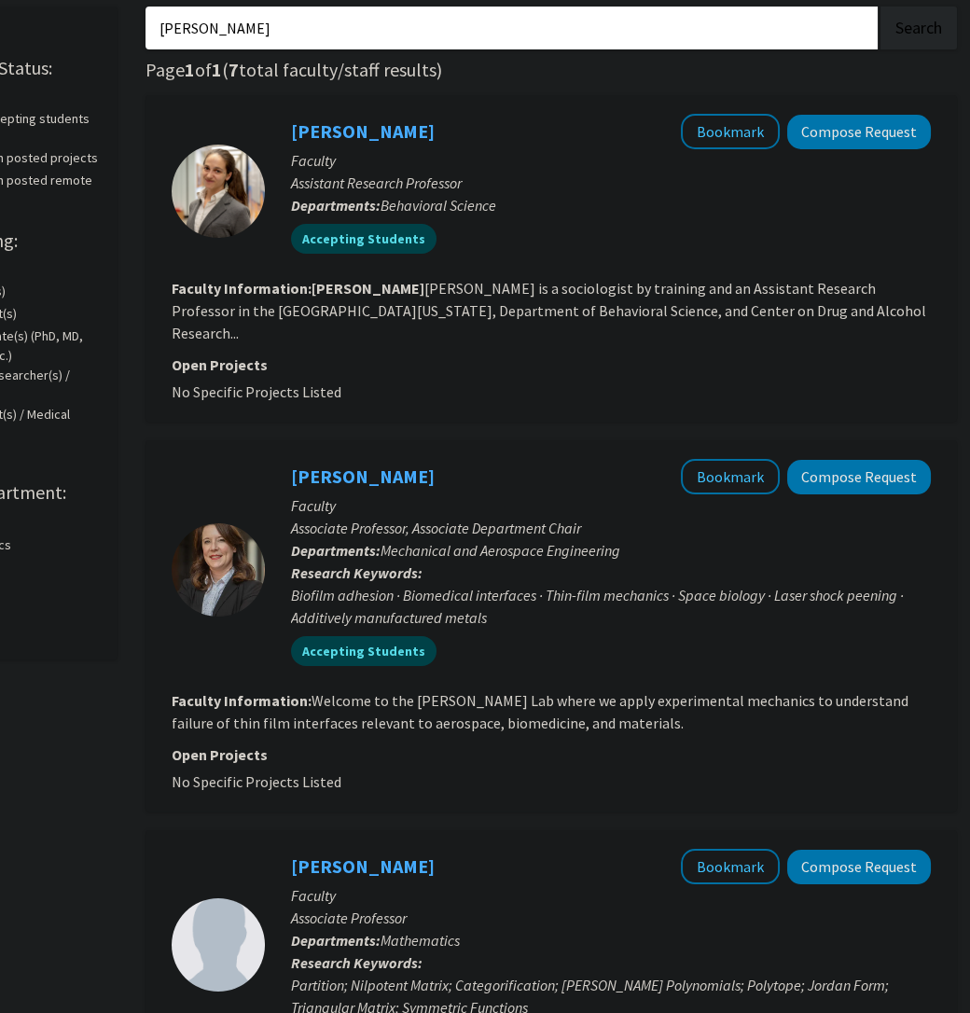
scroll to position [138, 148]
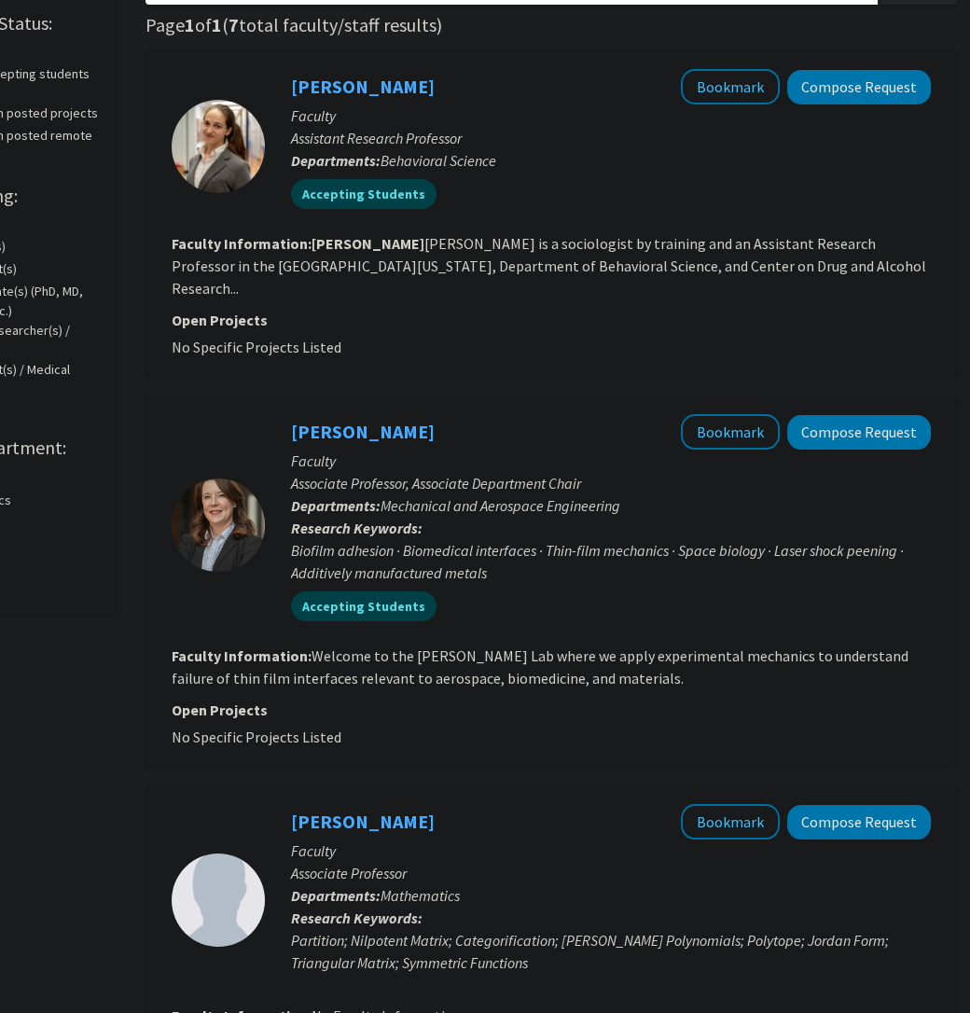
click at [500, 472] on p "Associate Professor, Associate Department Chair" at bounding box center [611, 483] width 640 height 22
click at [391, 420] on link "[PERSON_NAME]" at bounding box center [363, 431] width 144 height 23
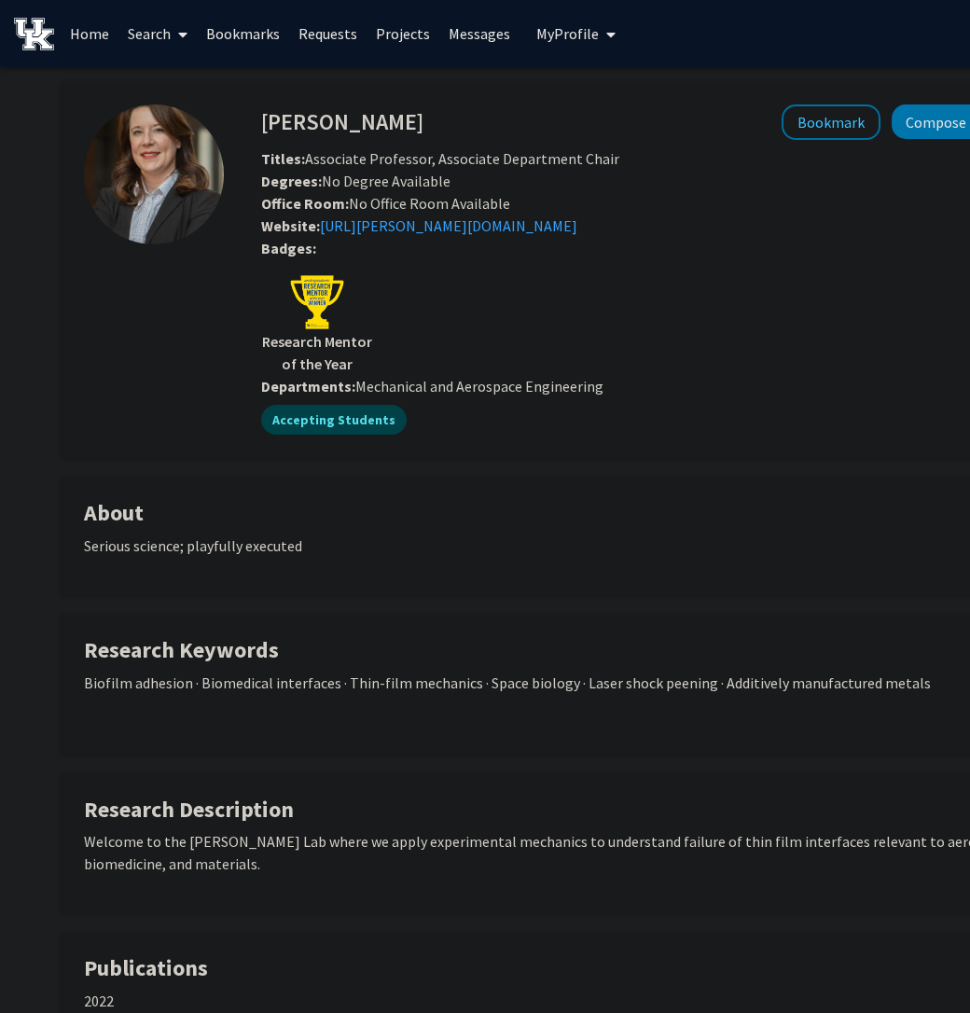
click at [493, 488] on fg-card "About Serious science; p layfully executed" at bounding box center [560, 536] width 998 height 118
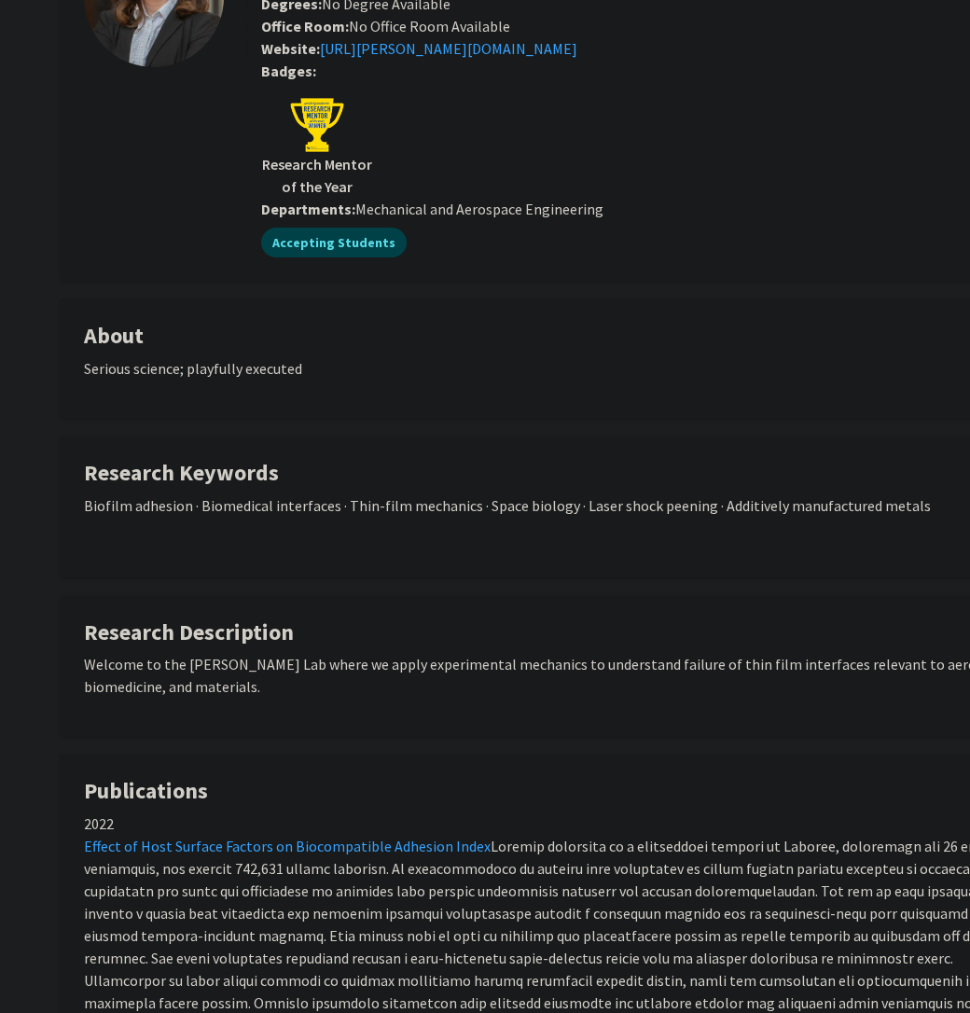
click at [478, 507] on p "Biofilm adhesion · Biomedical interfaces · Thin-film mechanics · Space biology …" at bounding box center [559, 505] width 951 height 22
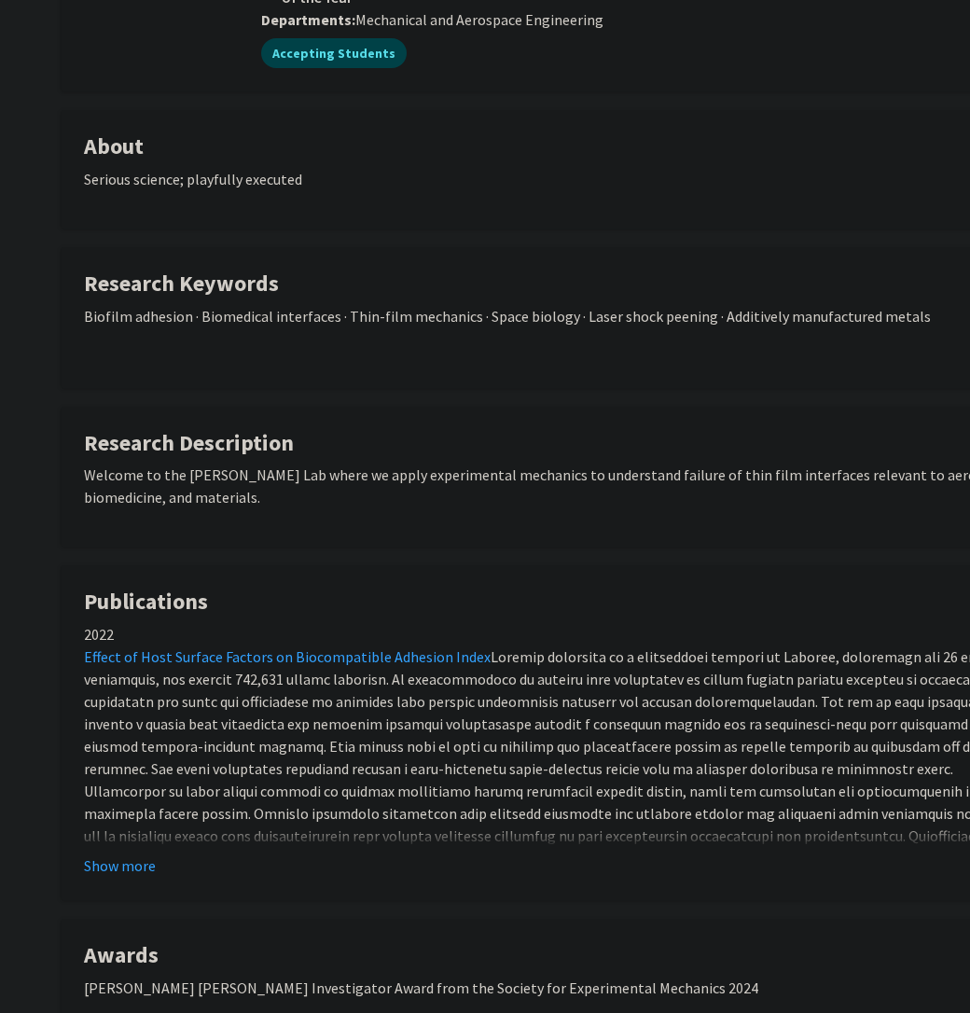
scroll to position [439, 0]
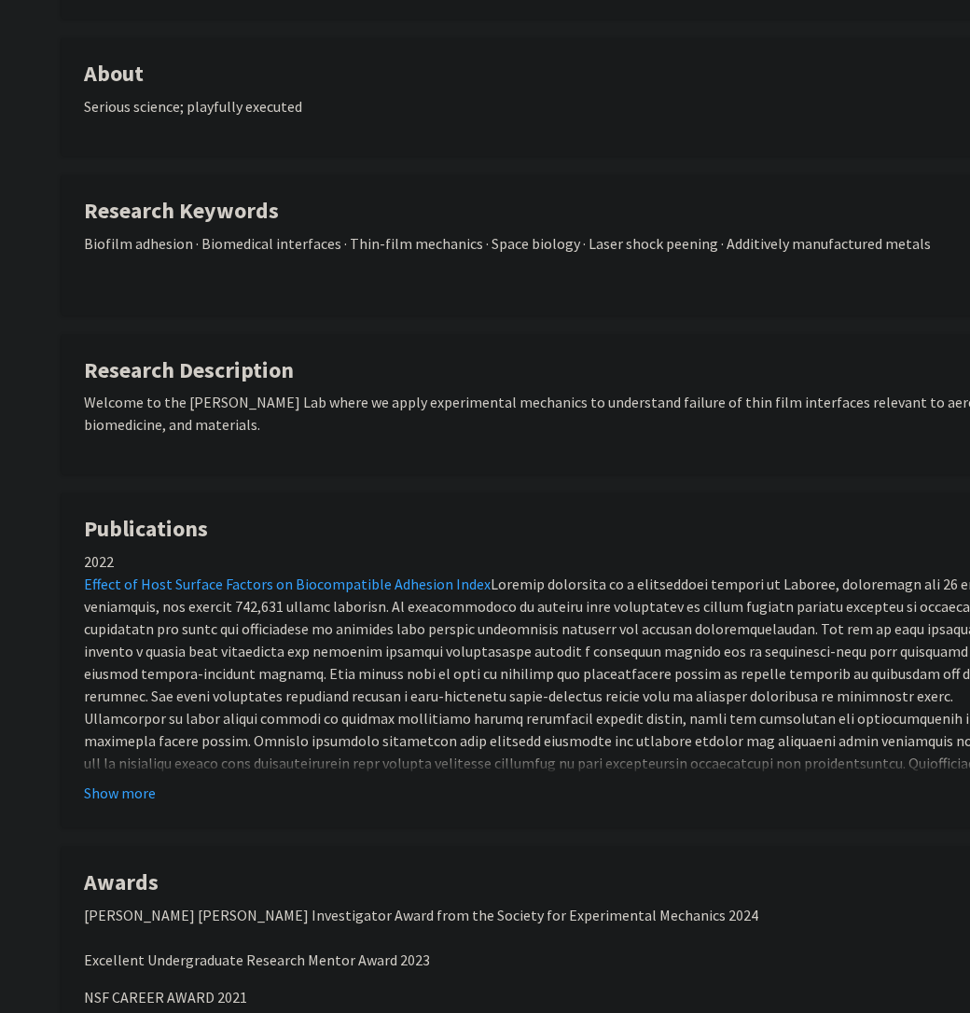
click at [482, 462] on fg-card "Research Description Welcome to the [PERSON_NAME] Lab where we apply experiment…" at bounding box center [560, 404] width 998 height 141
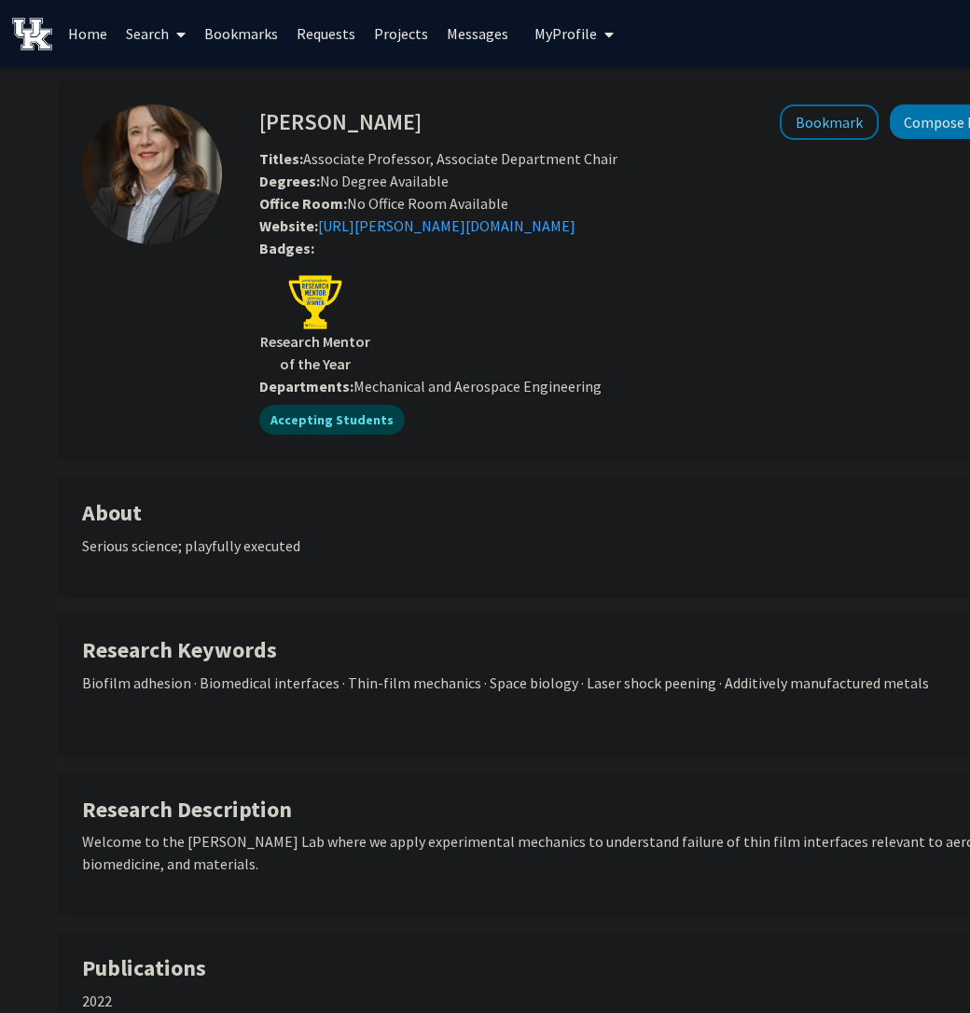
scroll to position [0, 0]
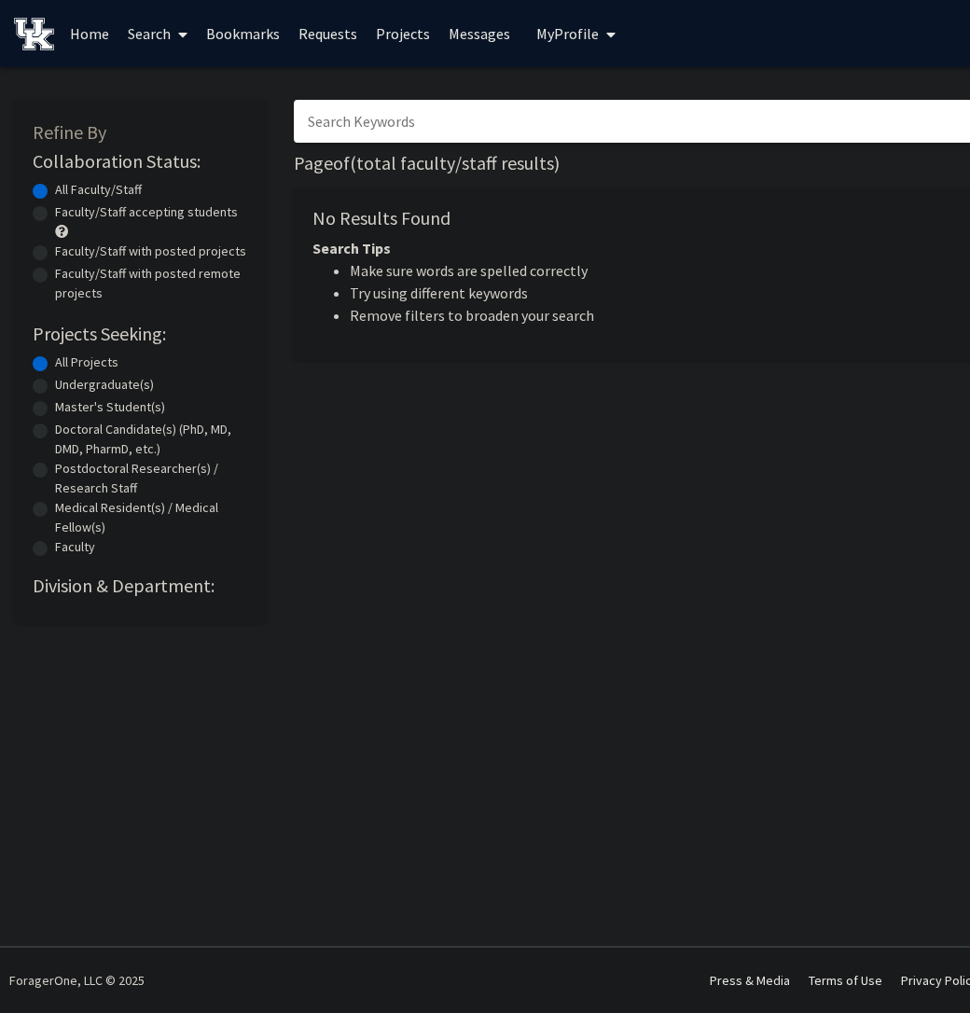
click at [409, 117] on input "Search Keywords" at bounding box center [660, 121] width 732 height 43
type input "engineergin"
type input "engineering"
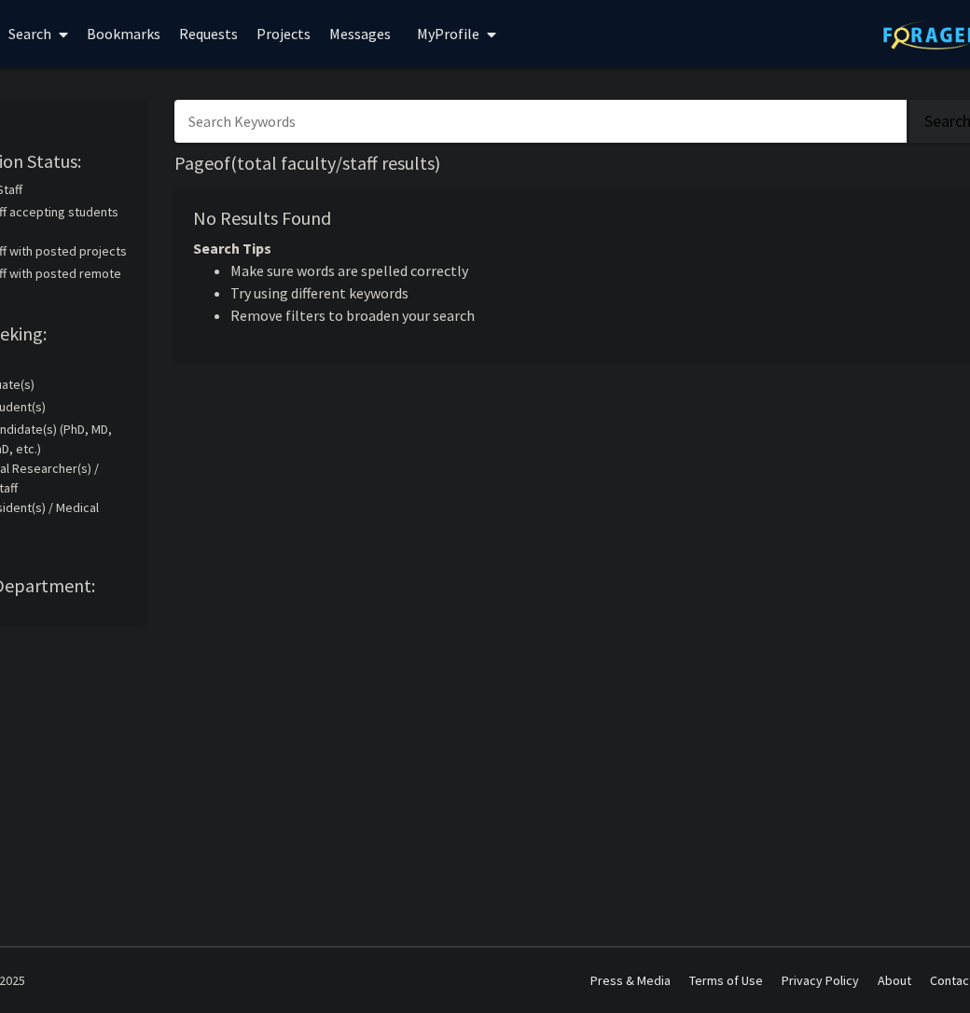
scroll to position [0, 115]
click at [332, 117] on input "Search Keywords" at bounding box center [545, 121] width 732 height 43
type input "d"
type input "g"
type input "r"
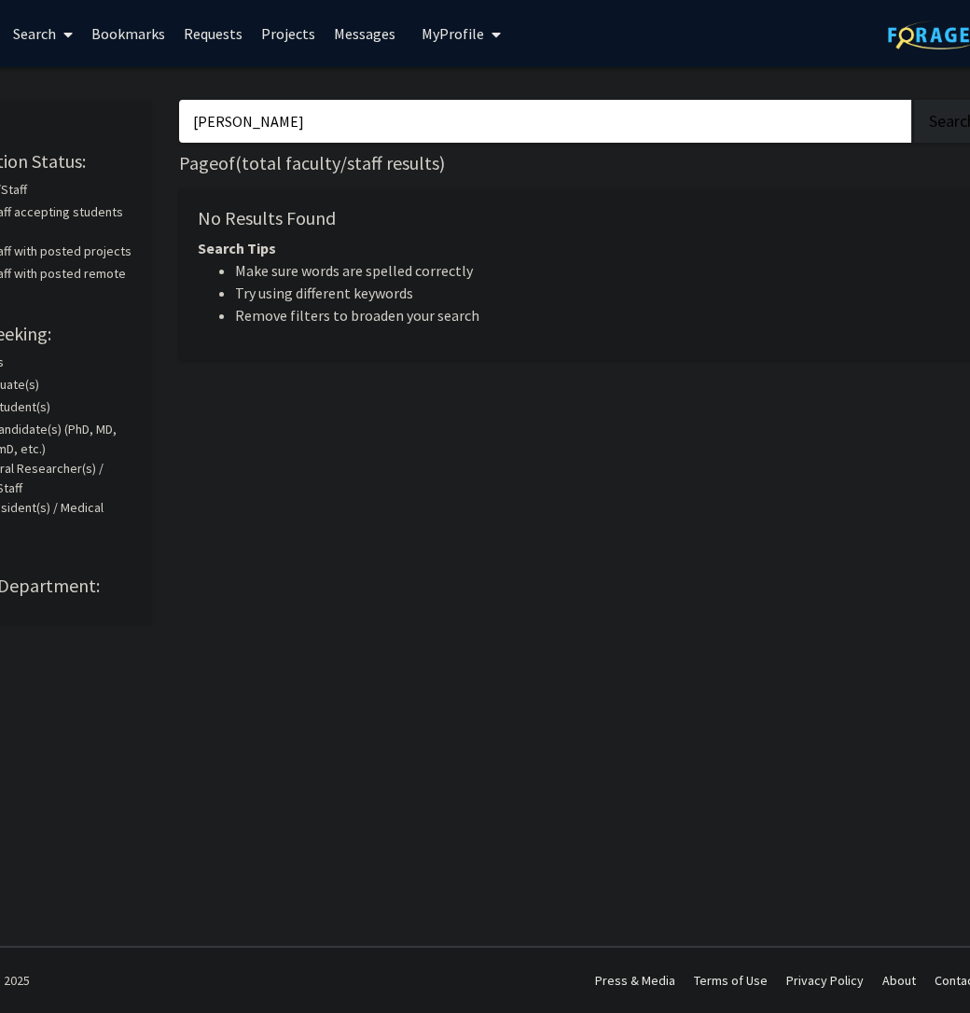
type input "[PERSON_NAME]"
click at [914, 100] on button "Search" at bounding box center [952, 121] width 76 height 43
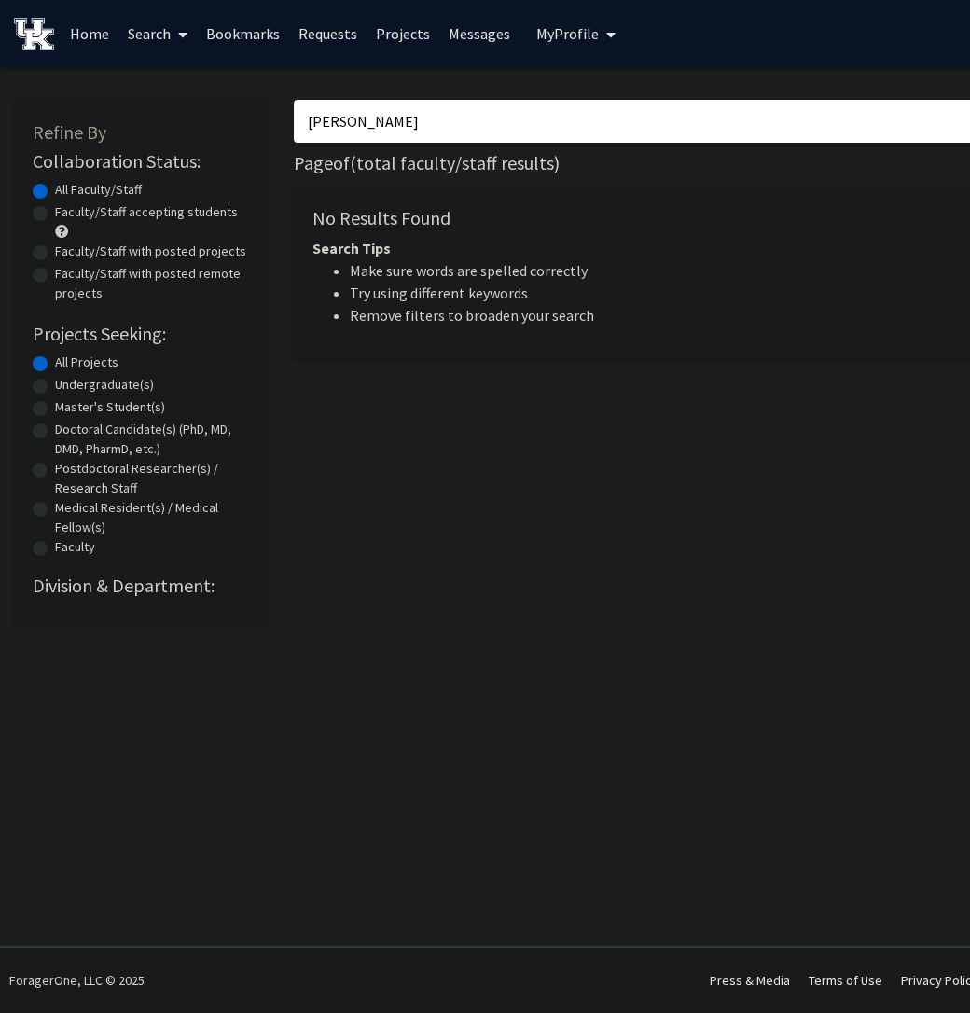
click at [80, 367] on label "All Projects" at bounding box center [86, 363] width 63 height 20
click at [67, 365] on input "All Projects" at bounding box center [61, 359] width 12 height 12
click at [35, 36] on img at bounding box center [34, 34] width 40 height 33
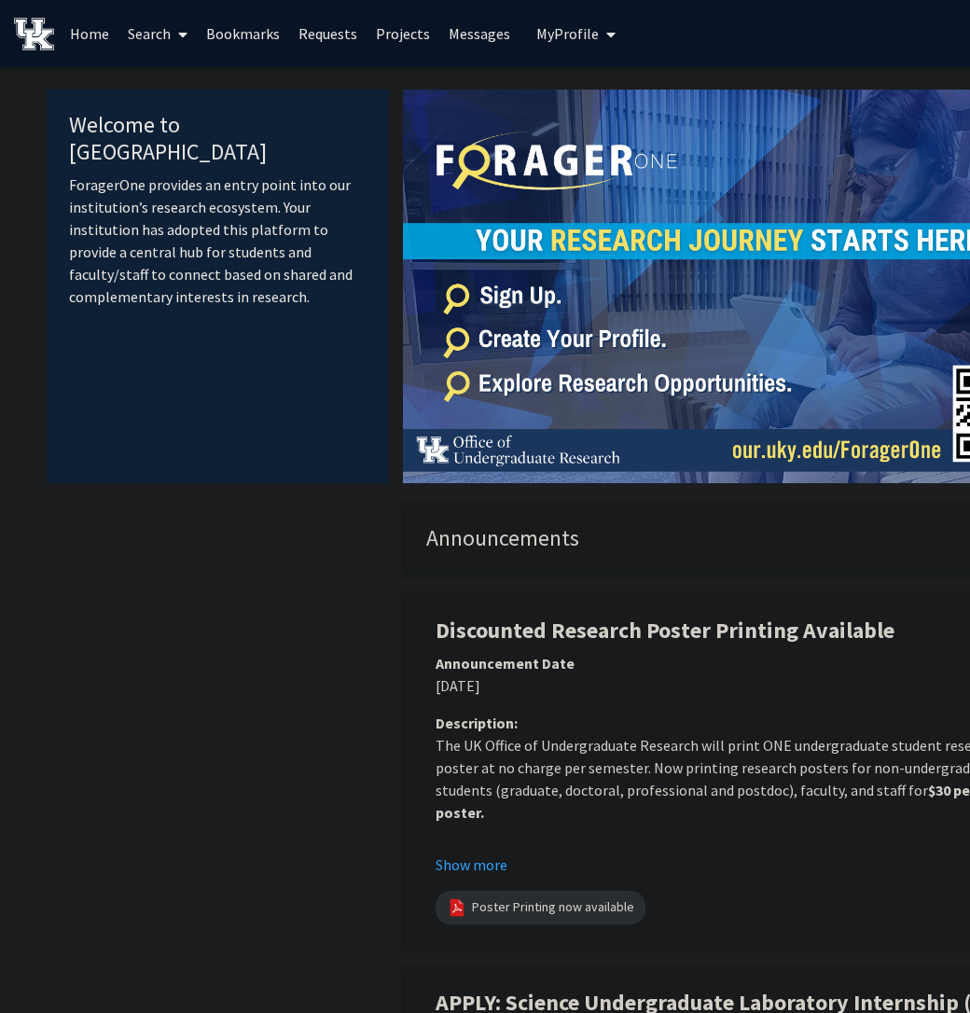
click at [165, 27] on link "Search" at bounding box center [157, 33] width 78 height 65
click at [214, 83] on span "Faculty/Staff" at bounding box center [186, 85] width 137 height 37
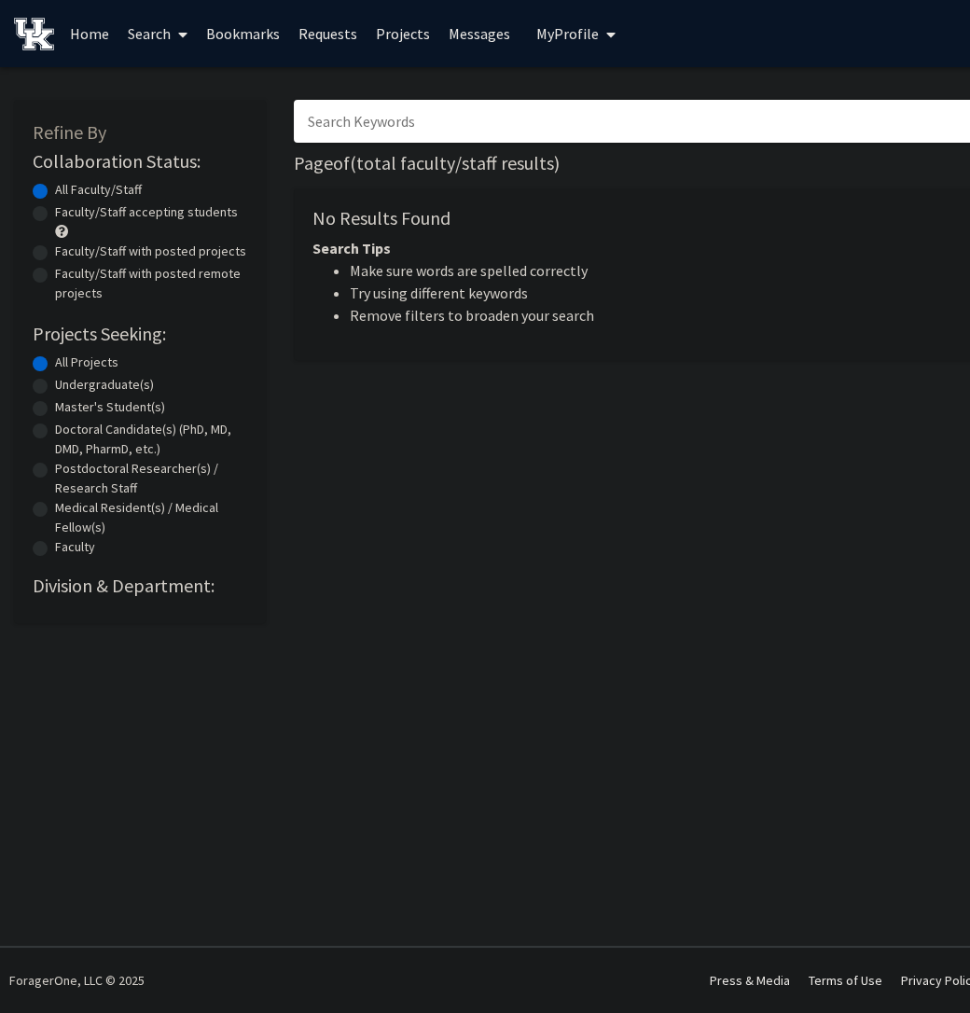
click at [457, 138] on input "Search Keywords" at bounding box center [660, 121] width 732 height 43
click at [93, 186] on label "All Faculty/Staff" at bounding box center [98, 190] width 87 height 20
click at [67, 186] on input "All Faculty/Staff" at bounding box center [61, 186] width 12 height 12
click at [93, 204] on label "Faculty/Staff accepting students" at bounding box center [146, 212] width 183 height 20
click at [67, 204] on input "Faculty/Staff accepting students" at bounding box center [61, 208] width 12 height 12
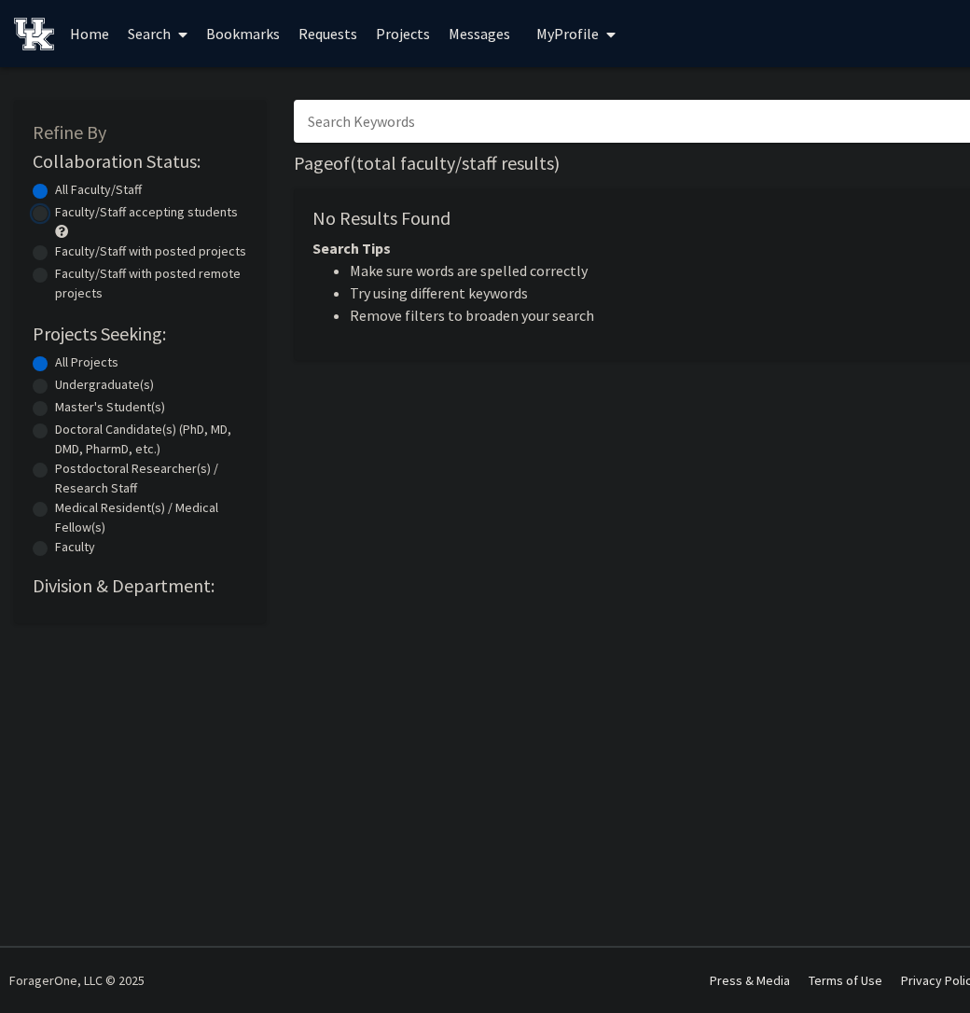
radio input "true"
click at [96, 191] on label "All Faculty/Staff" at bounding box center [98, 190] width 87 height 20
click at [67, 191] on input "All Faculty/Staff" at bounding box center [61, 186] width 12 height 12
radio input "true"
click at [116, 393] on label "Undergraduate(s)" at bounding box center [104, 385] width 99 height 20
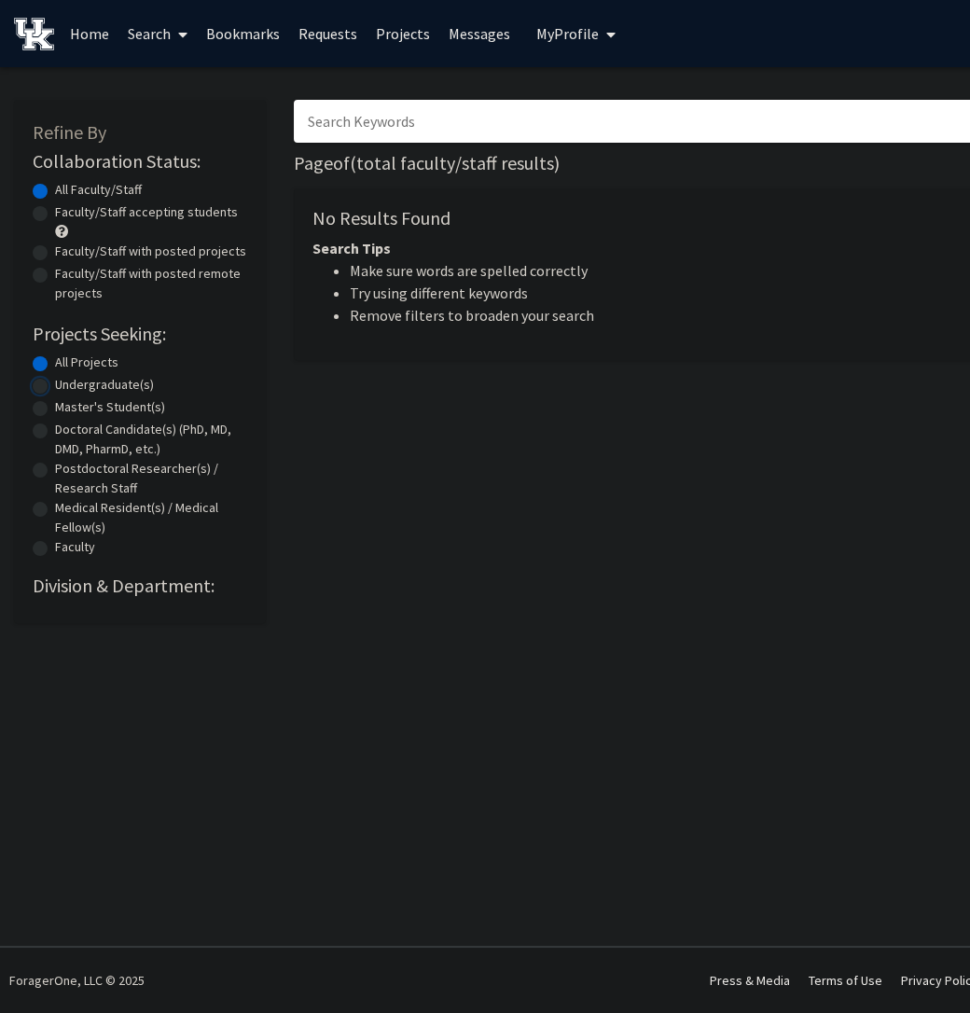
click at [67, 387] on input "Undergraduate(s)" at bounding box center [61, 381] width 12 height 12
radio input "true"
click at [109, 365] on label "All Projects" at bounding box center [86, 363] width 63 height 20
click at [67, 365] on input "All Projects" at bounding box center [61, 359] width 12 height 12
radio input "true"
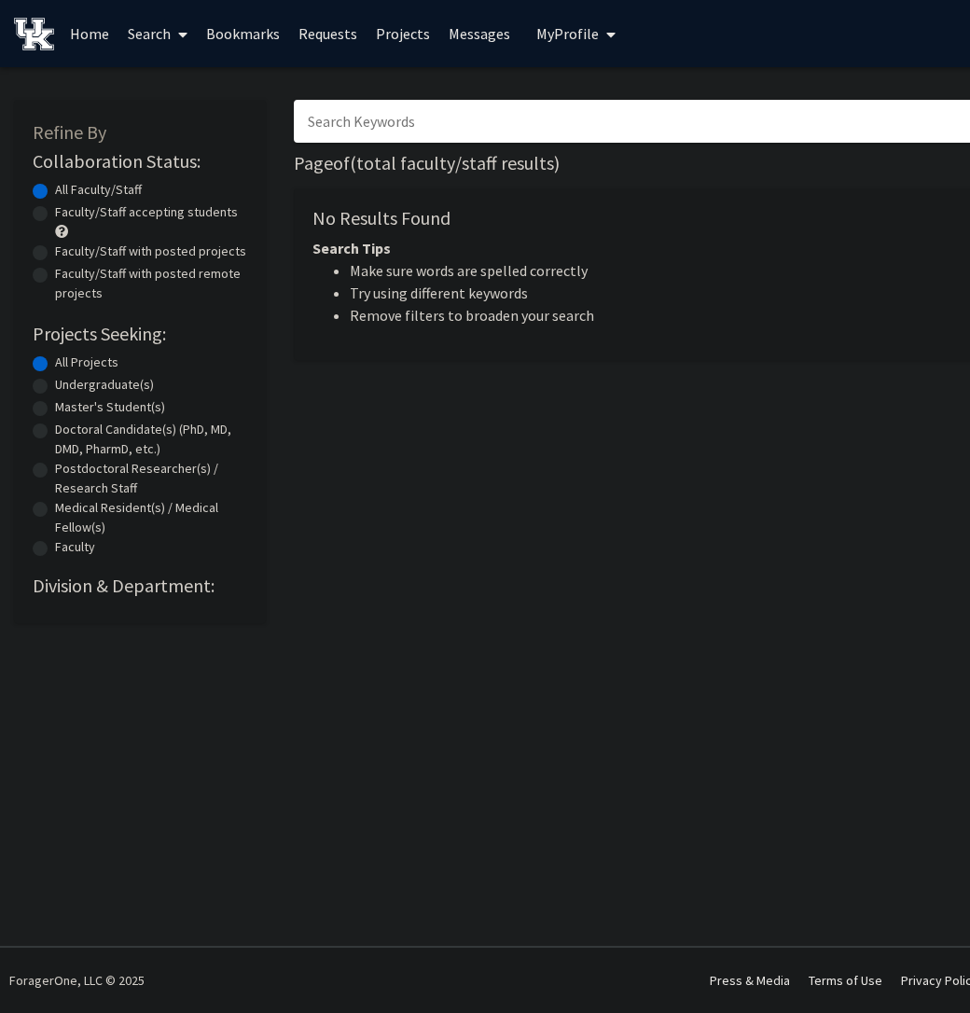
click at [126, 677] on div "Skip navigation Home Search Bookmarks Requests Projects Messages My Profile [PE…" at bounding box center [559, 506] width 1119 height 1013
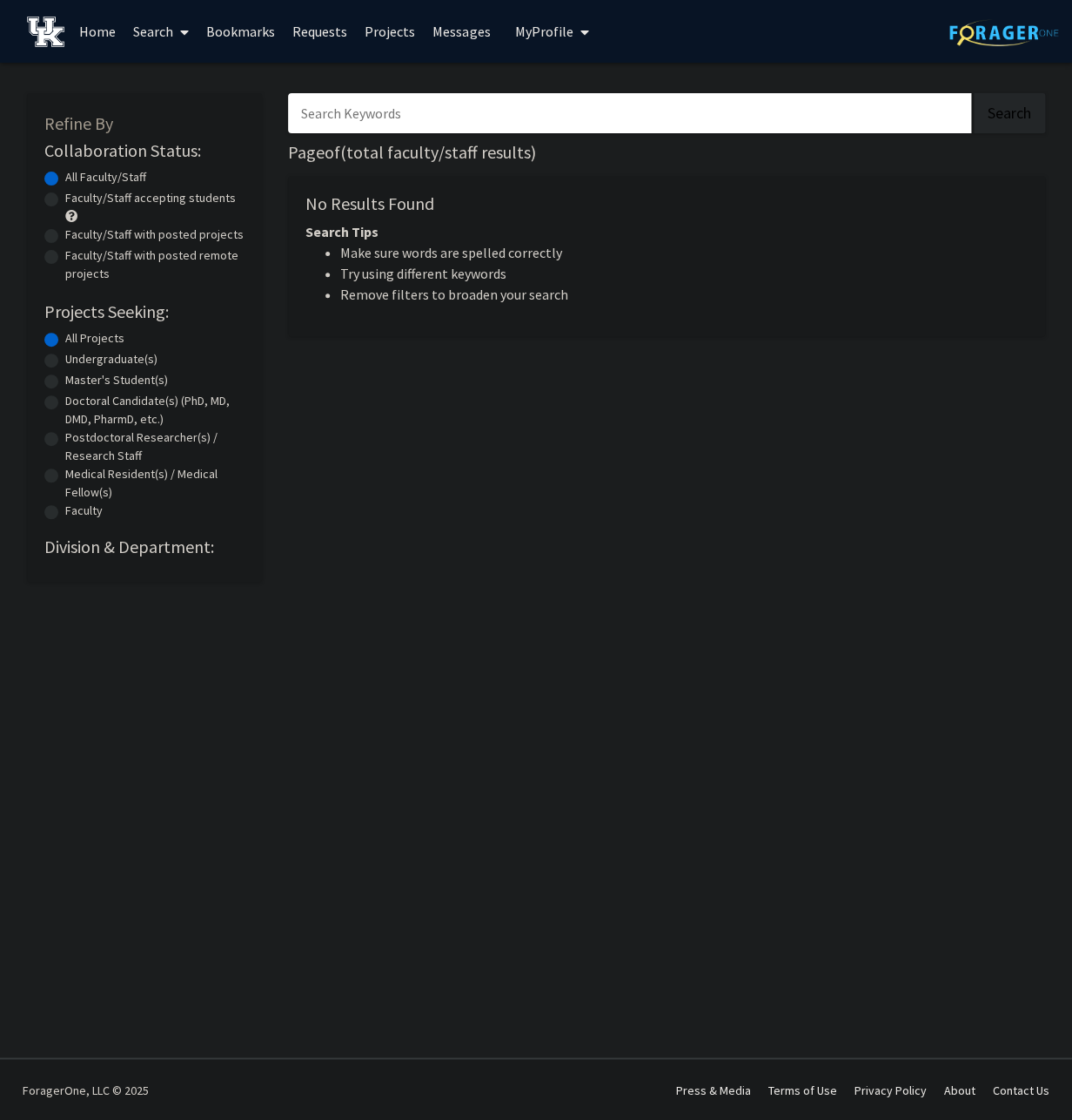
click at [405, 108] on input "Search Keywords" at bounding box center [630, 113] width 683 height 40
type input "[PERSON_NAME]"
click at [974, 93] on button "Search" at bounding box center [1009, 113] width 71 height 40
